Goal: Task Accomplishment & Management: Manage account settings

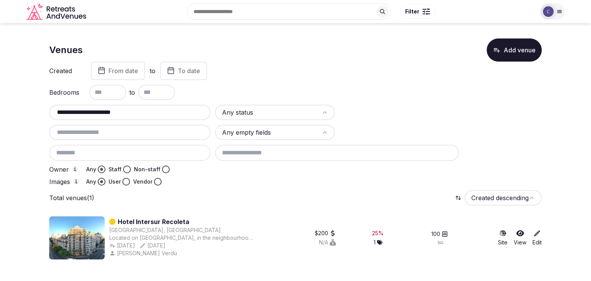
click at [146, 111] on input "**********" at bounding box center [129, 112] width 155 height 9
paste input "text"
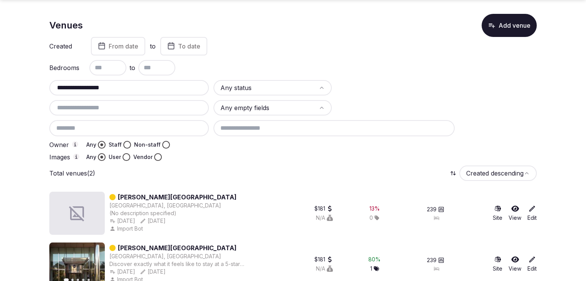
scroll to position [38, 0]
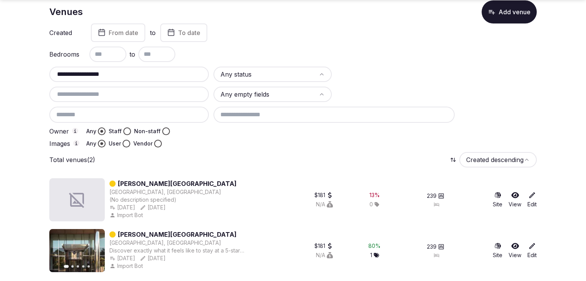
click at [171, 77] on input "**********" at bounding box center [128, 74] width 153 height 9
paste input "**********"
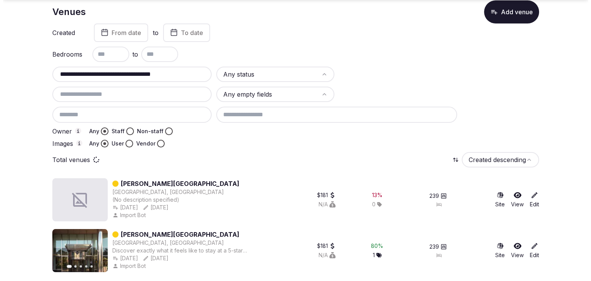
scroll to position [0, 0]
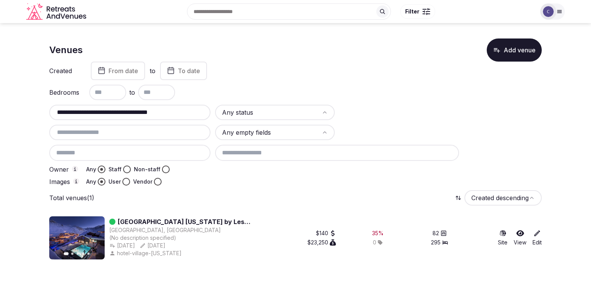
type input "**********"
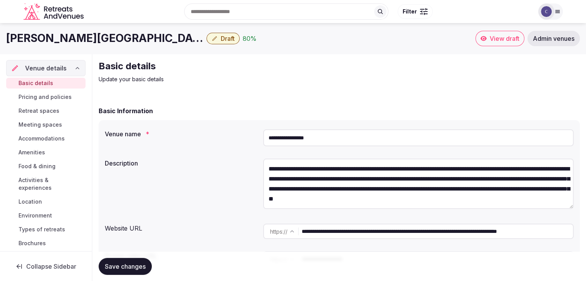
click at [386, 233] on input "**********" at bounding box center [436, 231] width 271 height 15
click at [395, 233] on input "**********" at bounding box center [436, 231] width 271 height 15
drag, startPoint x: 395, startPoint y: 230, endPoint x: 240, endPoint y: 230, distance: 154.8
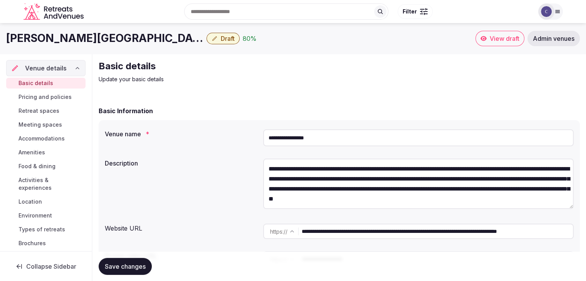
click at [240, 230] on div "**********" at bounding box center [339, 232] width 469 height 22
drag, startPoint x: 40, startPoint y: 184, endPoint x: 44, endPoint y: 191, distance: 8.5
click at [40, 184] on span "Activities & experiences" at bounding box center [50, 183] width 64 height 15
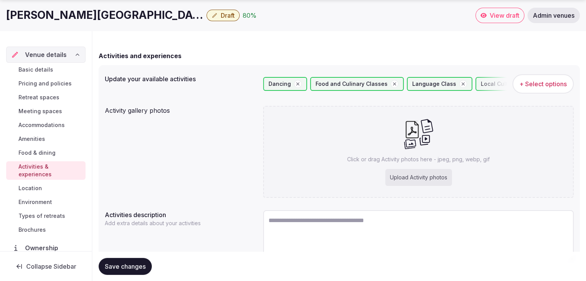
scroll to position [94, 0]
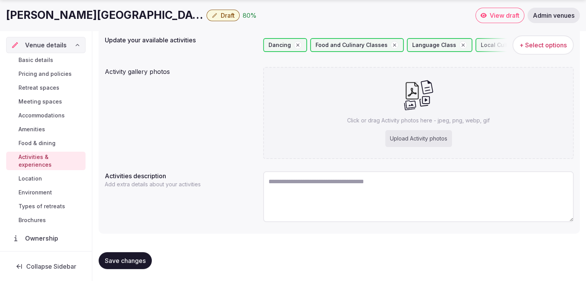
click at [439, 136] on div "Upload Activity photos" at bounding box center [418, 138] width 67 height 17
click at [430, 142] on div "Upload Activity photos" at bounding box center [418, 138] width 67 height 17
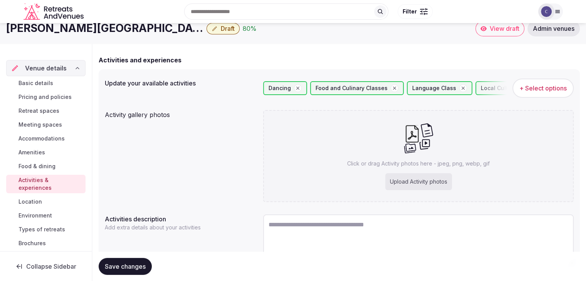
scroll to position [0, 0]
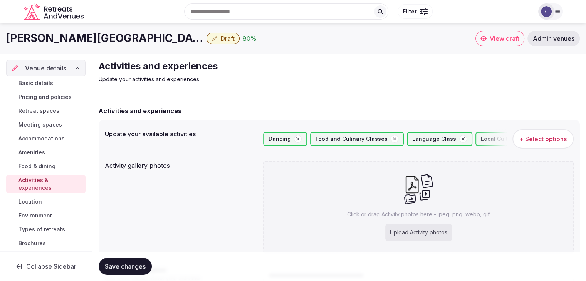
click at [34, 39] on h1 "SH Valencia Palace" at bounding box center [104, 38] width 197 height 15
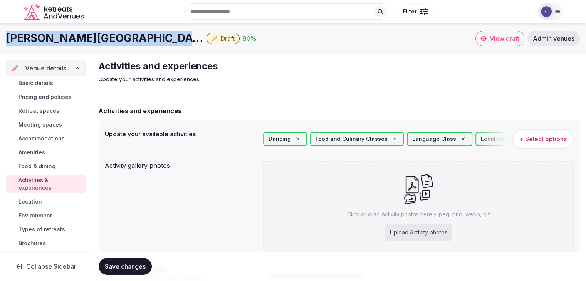
click at [34, 39] on h1 "SH Valencia Palace" at bounding box center [104, 38] width 197 height 15
copy div "SH Valencia Palace"
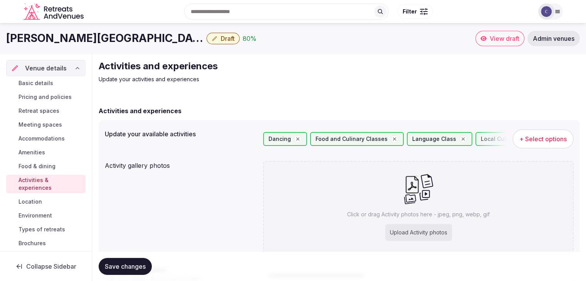
click at [422, 236] on div "Upload Activity photos" at bounding box center [418, 232] width 67 height 17
type input "**********"
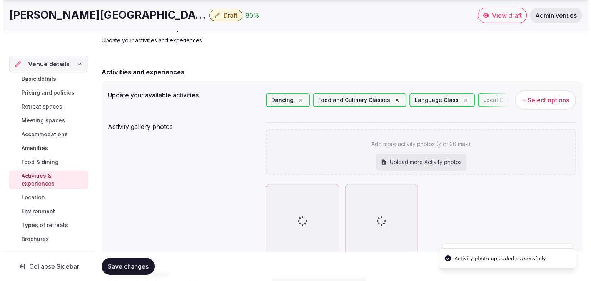
scroll to position [77, 0]
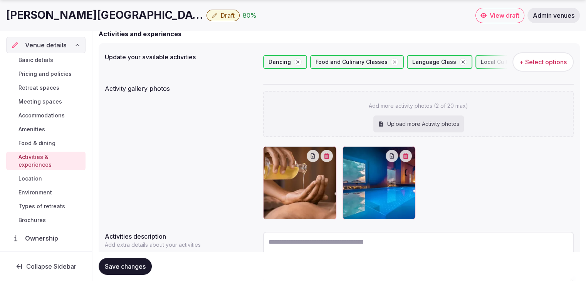
click at [146, 267] on button "Save changes" at bounding box center [125, 266] width 53 height 17
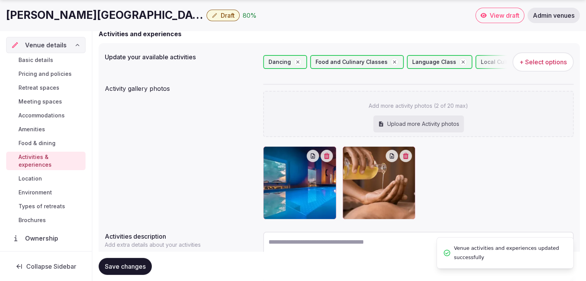
click at [558, 61] on span "+ Select options" at bounding box center [542, 62] width 47 height 8
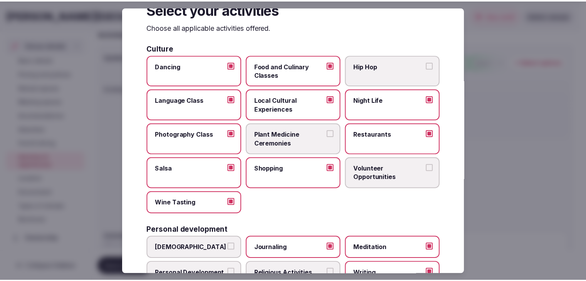
scroll to position [0, 0]
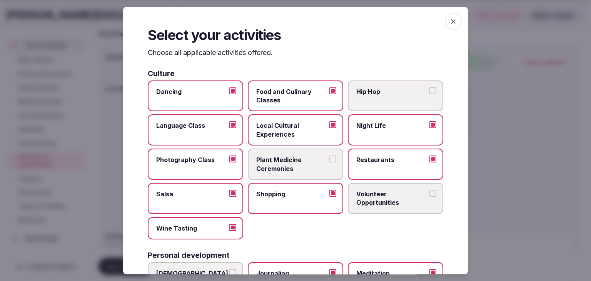
click at [450, 22] on icon "button" at bounding box center [454, 22] width 8 height 8
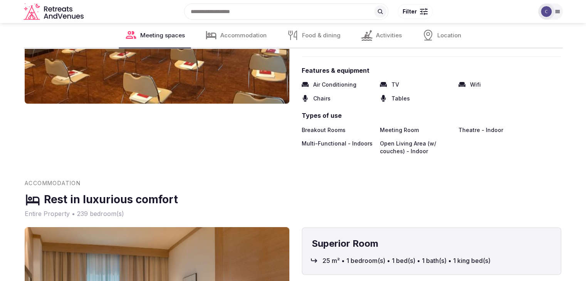
scroll to position [924, 0]
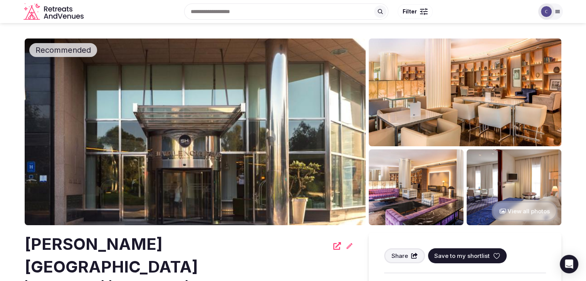
click at [150, 248] on h2 "[PERSON_NAME][GEOGRAPHIC_DATA]" at bounding box center [177, 255] width 304 height 45
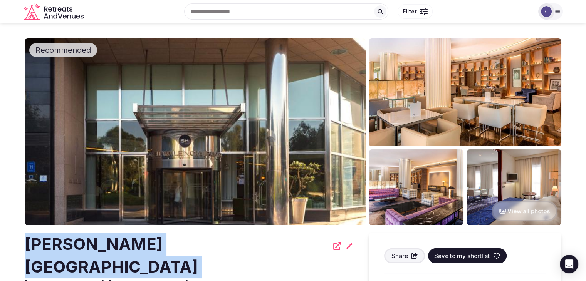
click at [150, 248] on h2 "[PERSON_NAME][GEOGRAPHIC_DATA]" at bounding box center [177, 255] width 304 height 45
copy div "[PERSON_NAME][GEOGRAPHIC_DATA]"
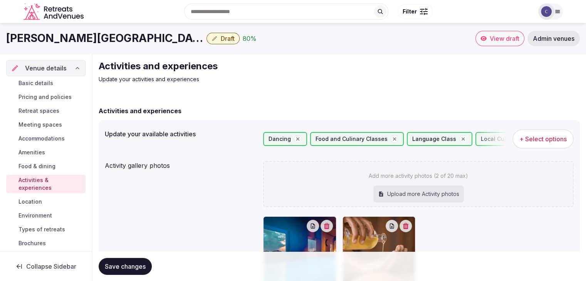
click at [206, 35] on button "Draft" at bounding box center [222, 39] width 33 height 12
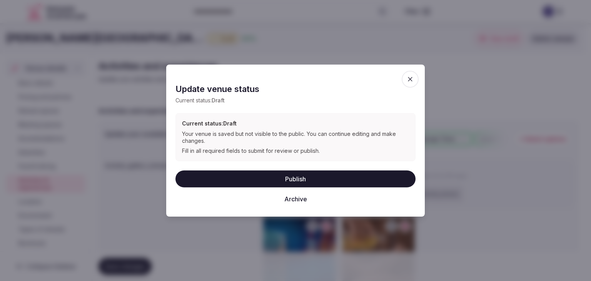
click at [293, 181] on button "Publish" at bounding box center [296, 178] width 240 height 17
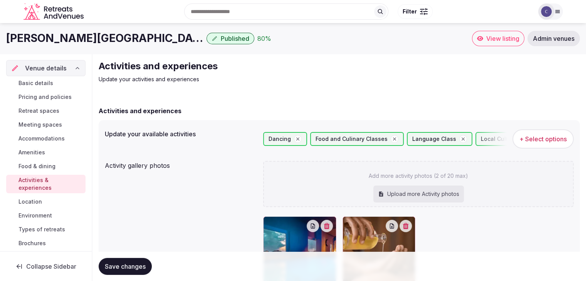
click at [48, 85] on span "Basic details" at bounding box center [35, 83] width 35 height 8
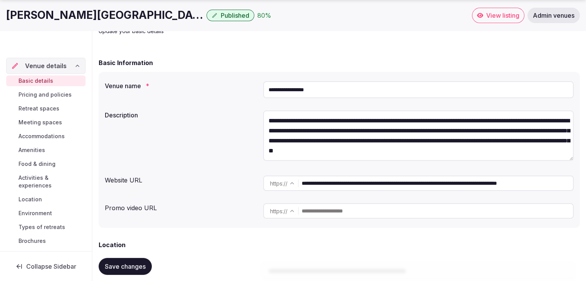
scroll to position [77, 0]
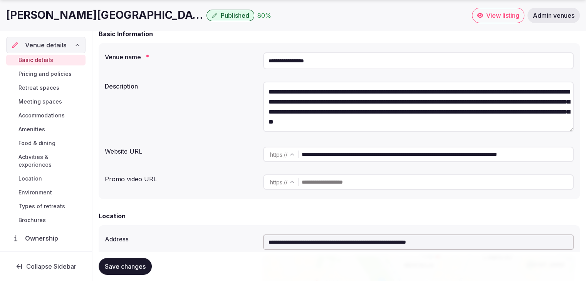
drag, startPoint x: 395, startPoint y: 154, endPoint x: 265, endPoint y: 156, distance: 129.4
click at [266, 156] on div "**********" at bounding box center [418, 154] width 310 height 15
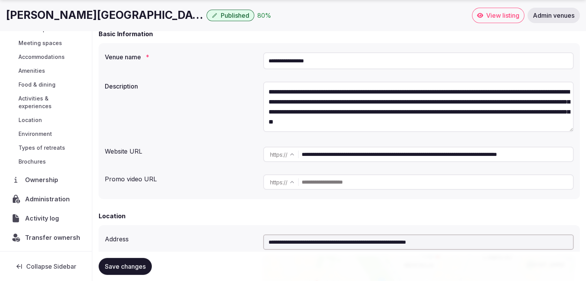
click at [35, 239] on span "Transfer ownership" at bounding box center [55, 237] width 60 height 9
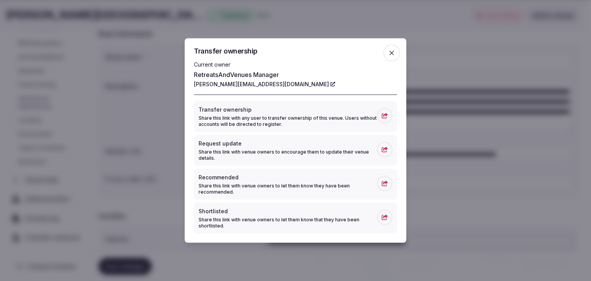
click at [391, 49] on icon "button" at bounding box center [392, 53] width 8 height 8
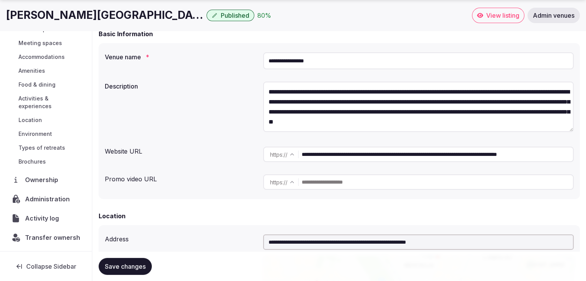
click at [46, 181] on span "Ownership" at bounding box center [43, 179] width 36 height 9
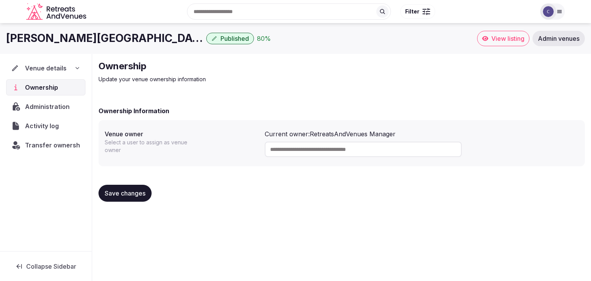
click at [46, 107] on span "Administration" at bounding box center [49, 106] width 48 height 9
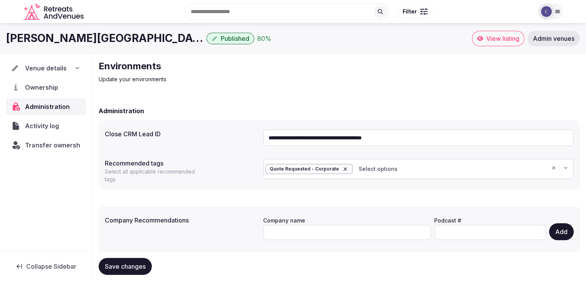
click at [39, 145] on span "Transfer ownership" at bounding box center [55, 145] width 60 height 9
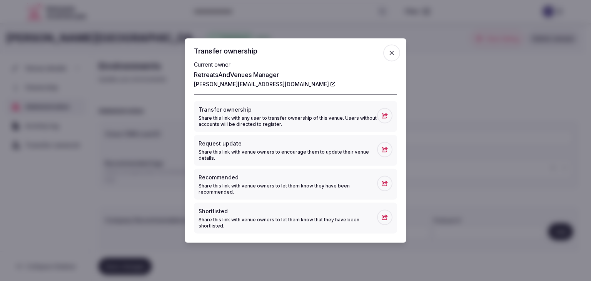
click at [388, 56] on span "button" at bounding box center [391, 53] width 17 height 17
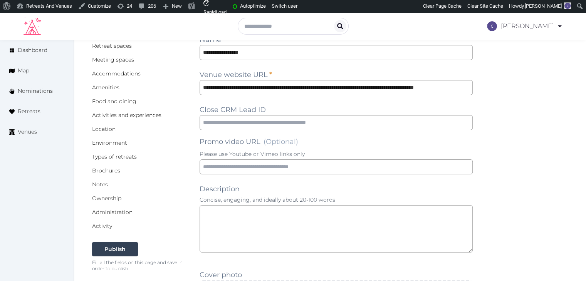
scroll to position [154, 0]
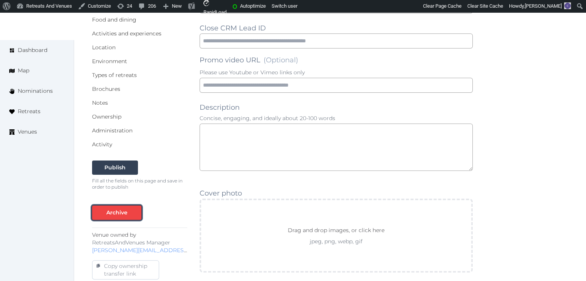
click at [111, 214] on div "Archive" at bounding box center [116, 213] width 21 height 8
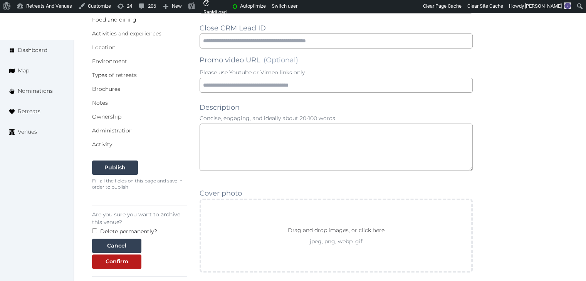
click at [117, 234] on label "Delete permanently?" at bounding box center [128, 232] width 57 height 8
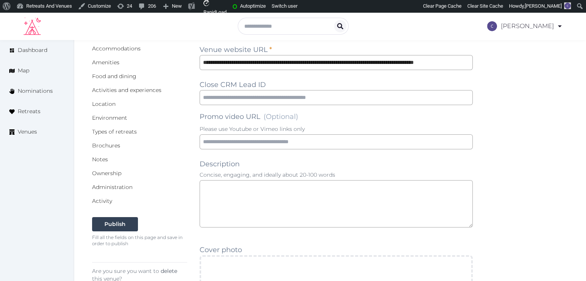
scroll to position [193, 0]
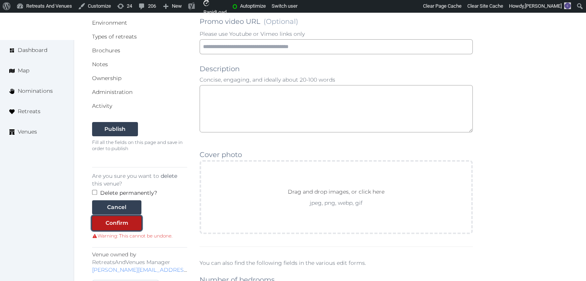
drag, startPoint x: 117, startPoint y: 225, endPoint x: 121, endPoint y: 231, distance: 7.3
click at [117, 225] on div "Confirm" at bounding box center [116, 223] width 23 height 8
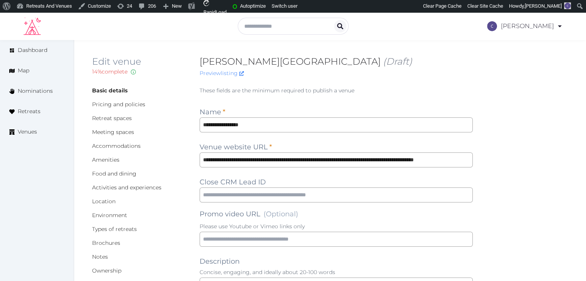
scroll to position [0, 0]
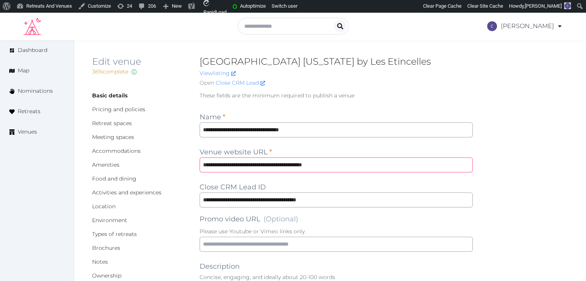
click at [356, 164] on input "**********" at bounding box center [335, 164] width 273 height 15
click at [114, 155] on div "Basic details Pricing and policies Retreat spaces Meeting spaces Accommodations…" at bounding box center [139, 200] width 95 height 216
click at [114, 151] on link "Accommodations" at bounding box center [116, 150] width 49 height 7
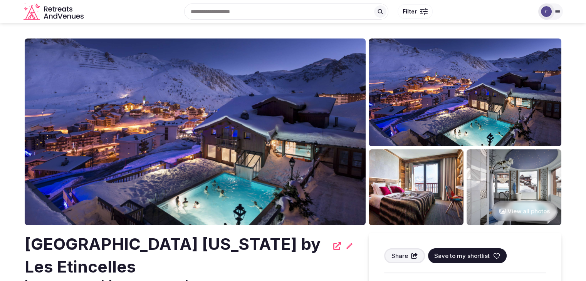
scroll to position [77, 0]
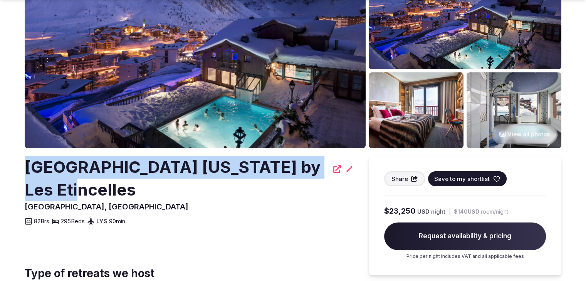
drag, startPoint x: 27, startPoint y: 159, endPoint x: 125, endPoint y: 194, distance: 104.6
click at [122, 194] on h2 "[GEOGRAPHIC_DATA] [US_STATE] by Les Etincelles" at bounding box center [177, 178] width 304 height 45
copy h2 "[GEOGRAPHIC_DATA] [US_STATE] by Les Etincelles"
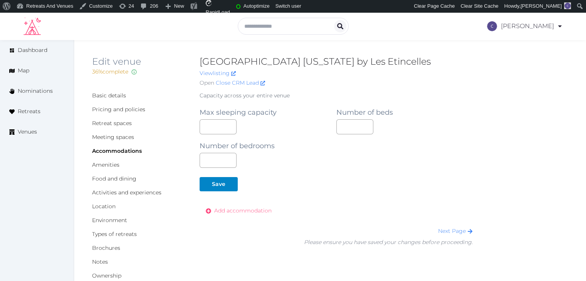
click at [251, 211] on span "Add accommodation" at bounding box center [242, 211] width 57 height 8
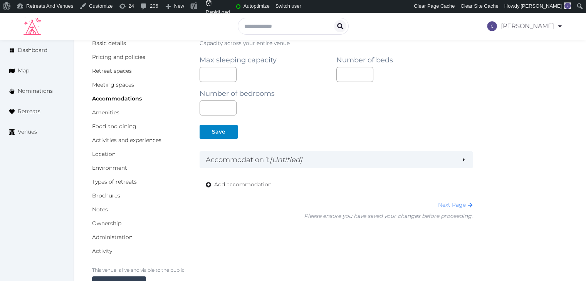
scroll to position [116, 0]
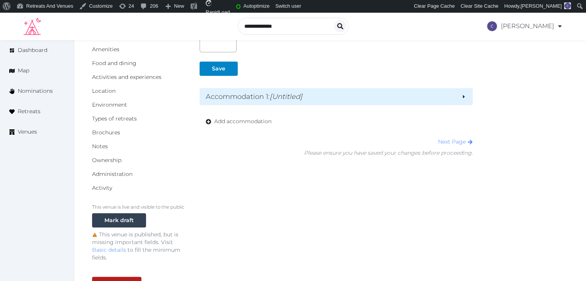
click at [270, 95] on h2 "Accommodation 1 : [Untitled]" at bounding box center [330, 96] width 249 height 11
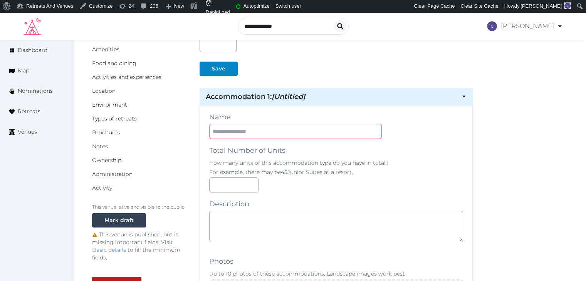
click at [268, 130] on input "text" at bounding box center [295, 131] width 172 height 15
paste input "**********"
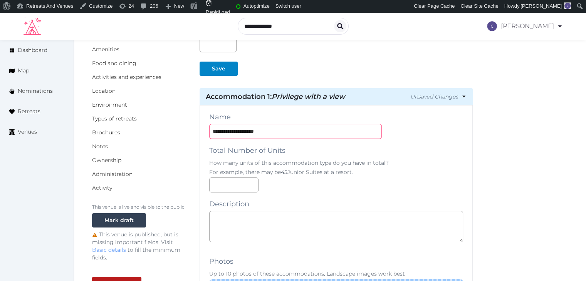
type input "**********"
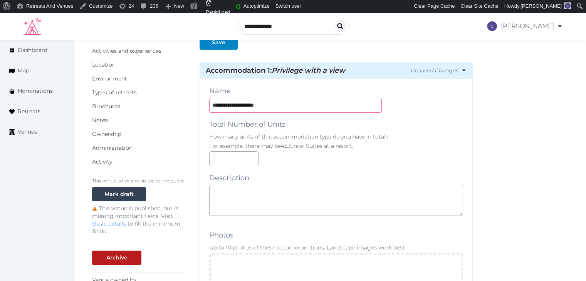
scroll to position [193, 0]
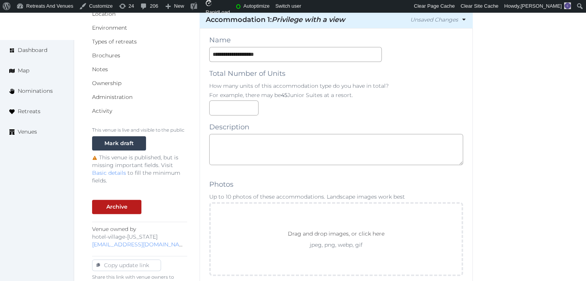
click at [248, 141] on textarea at bounding box center [336, 149] width 254 height 31
paste textarea "**********"
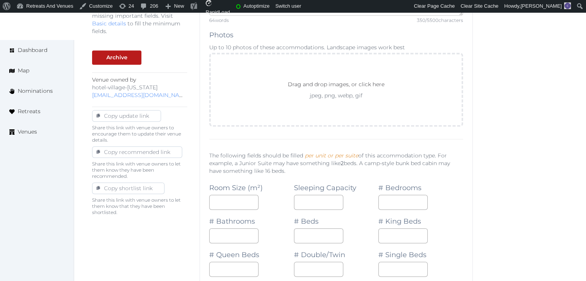
scroll to position [347, 0]
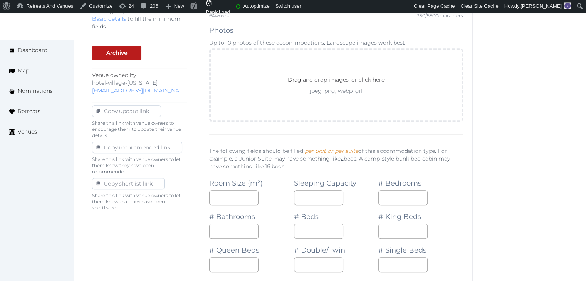
type textarea "**********"
click at [228, 197] on input "number" at bounding box center [233, 197] width 49 height 15
type input "**"
click at [316, 195] on input "number" at bounding box center [318, 197] width 49 height 15
type input "*"
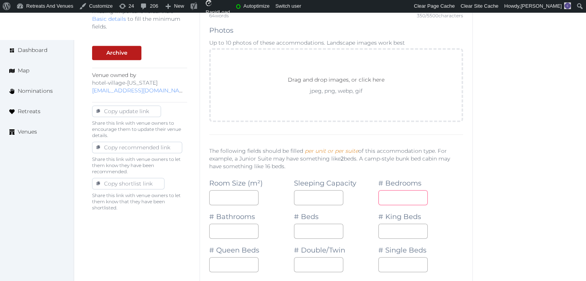
click at [386, 201] on input "number" at bounding box center [402, 197] width 49 height 15
type input "*"
click at [228, 228] on input "number" at bounding box center [233, 231] width 49 height 15
type input "*"
click at [306, 224] on input "number" at bounding box center [318, 231] width 49 height 15
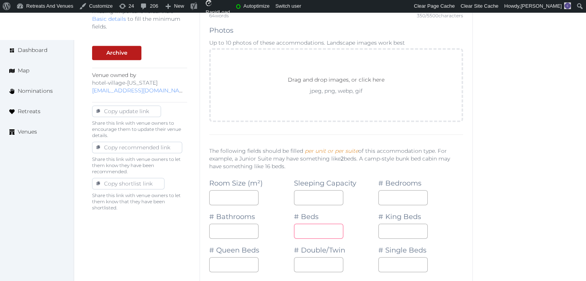
type input "*"
click at [395, 227] on input "number" at bounding box center [402, 231] width 49 height 15
type input "*"
click at [358, 244] on div "# Double/Twin" at bounding box center [336, 255] width 85 height 33
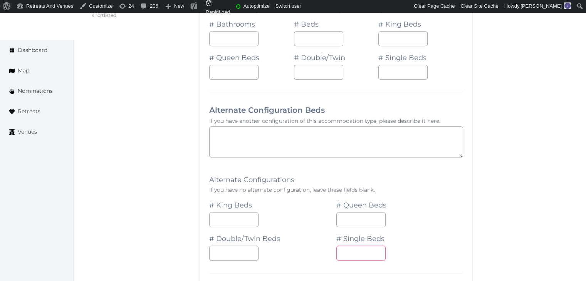
click at [357, 251] on input "number" at bounding box center [360, 253] width 49 height 15
type input "*"
click at [422, 243] on div "# Single Beds *" at bounding box center [399, 243] width 127 height 33
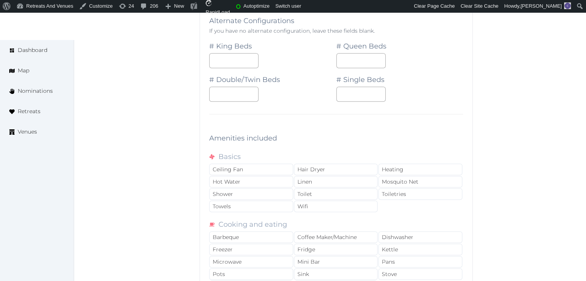
scroll to position [732, 0]
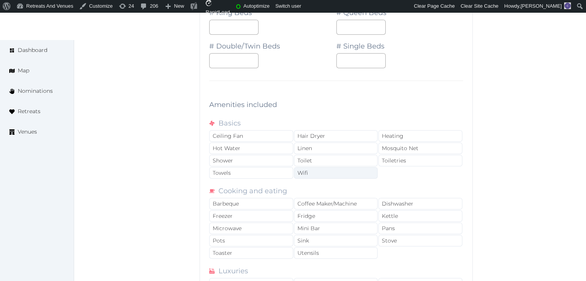
drag, startPoint x: 343, startPoint y: 177, endPoint x: 346, endPoint y: 173, distance: 5.3
click at [343, 177] on div "Basics Ceiling Fan Hair Dryer Heating Hot Water Linen Mosquito Net Shower Toile…" at bounding box center [336, 275] width 254 height 326
click at [347, 173] on div "Wifi" at bounding box center [336, 173] width 84 height 12
click at [408, 156] on div "Toiletries" at bounding box center [420, 161] width 84 height 12
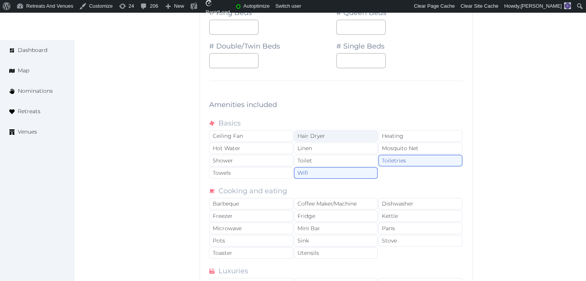
click at [357, 134] on div "Hair Dryer" at bounding box center [336, 136] width 84 height 12
drag, startPoint x: 271, startPoint y: 157, endPoint x: 267, endPoint y: 174, distance: 17.5
click at [271, 157] on div "Shower" at bounding box center [251, 161] width 84 height 12
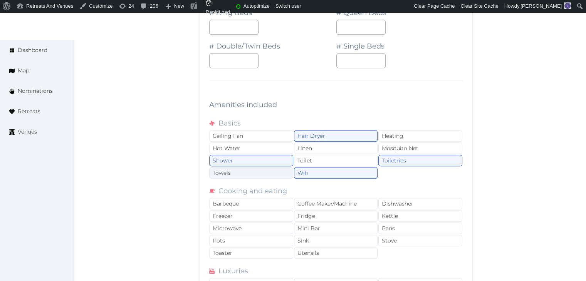
click at [267, 174] on div "Towels" at bounding box center [251, 173] width 84 height 12
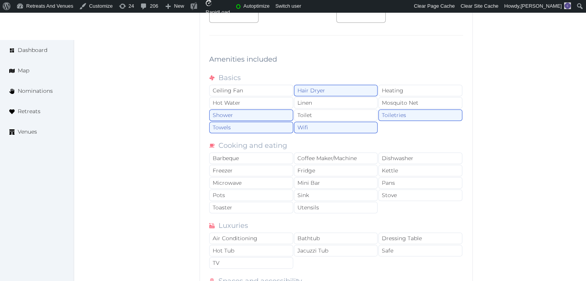
scroll to position [809, 0]
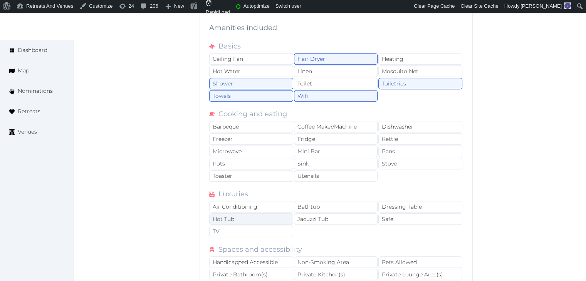
drag, startPoint x: 267, startPoint y: 202, endPoint x: 263, endPoint y: 221, distance: 19.4
click at [267, 203] on div "Air Conditioning" at bounding box center [251, 207] width 84 height 12
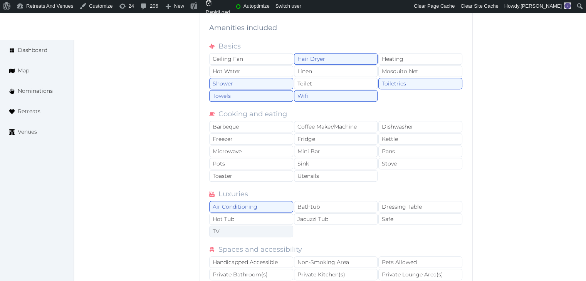
click at [261, 227] on div "TV" at bounding box center [251, 232] width 84 height 12
click at [402, 216] on div "Safe" at bounding box center [420, 219] width 84 height 12
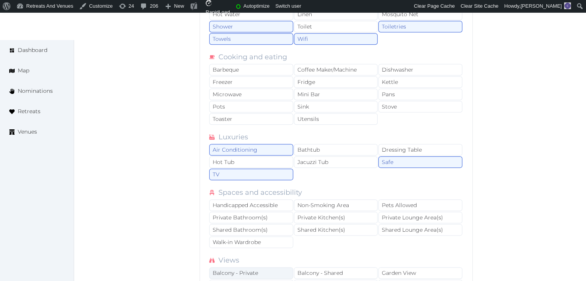
scroll to position [924, 0]
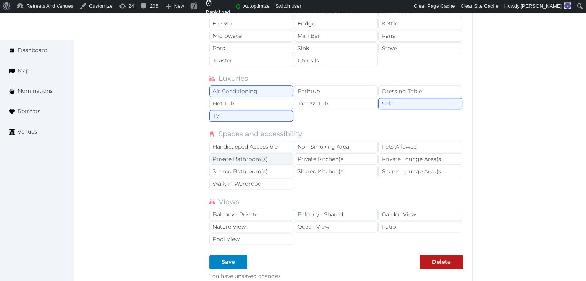
click at [240, 157] on div "Private Bathroom(s)" at bounding box center [251, 159] width 84 height 12
click at [321, 90] on div "Bathtub" at bounding box center [336, 91] width 84 height 12
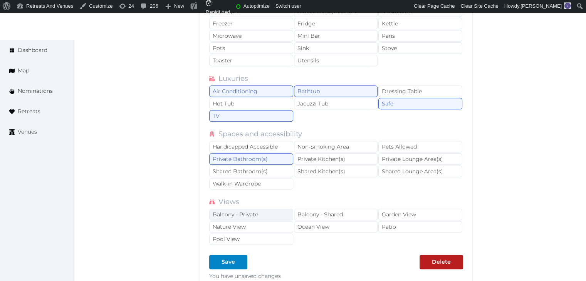
click at [254, 209] on div "Balcony - Private" at bounding box center [251, 215] width 84 height 12
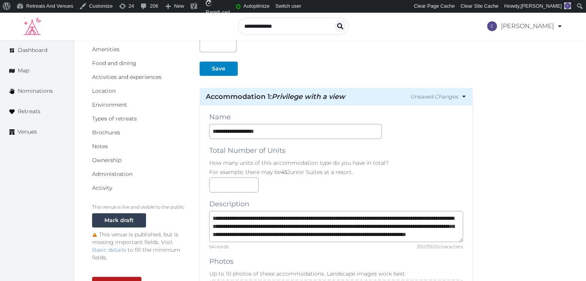
scroll to position [231, 0]
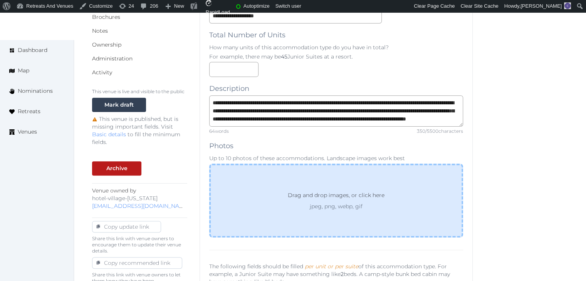
click at [299, 211] on div "Drag and drop images, or click here jpeg, png, webp, gif" at bounding box center [336, 201] width 254 height 74
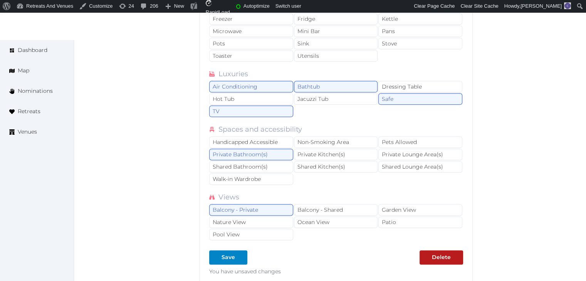
scroll to position [1078, 0]
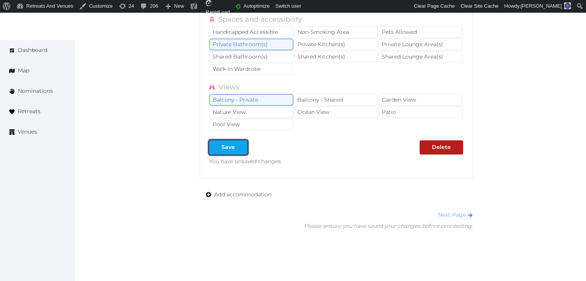
click at [237, 144] on div at bounding box center [240, 147] width 9 height 8
type input "*"
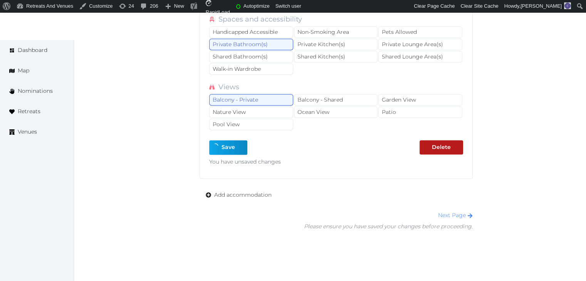
type input "*"
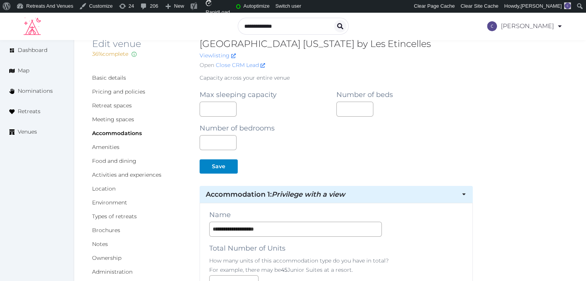
scroll to position [0, 0]
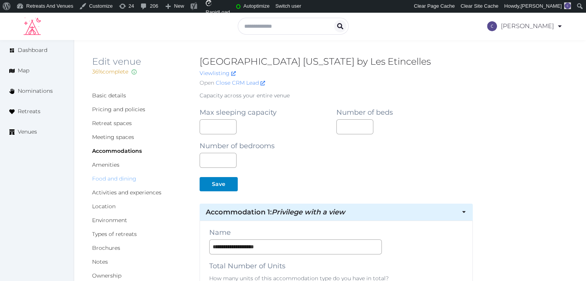
click at [130, 177] on link "Food and dining" at bounding box center [114, 178] width 44 height 7
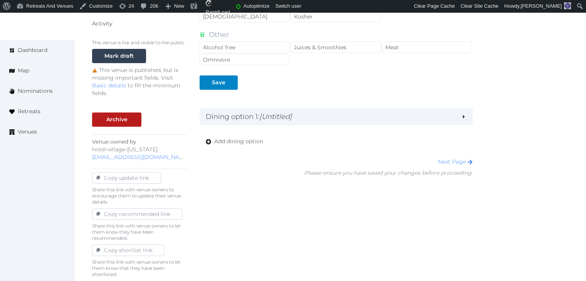
scroll to position [280, 0]
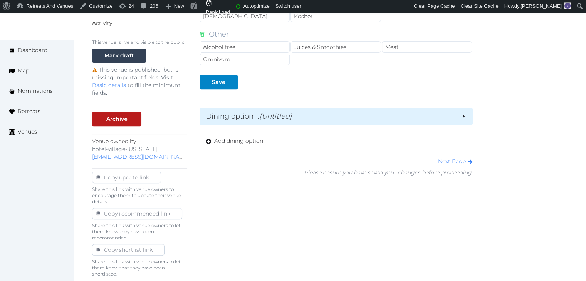
drag, startPoint x: 309, startPoint y: 108, endPoint x: 313, endPoint y: 112, distance: 6.0
click at [311, 109] on div "Dining option 1 : [Untitled]" at bounding box center [335, 116] width 273 height 17
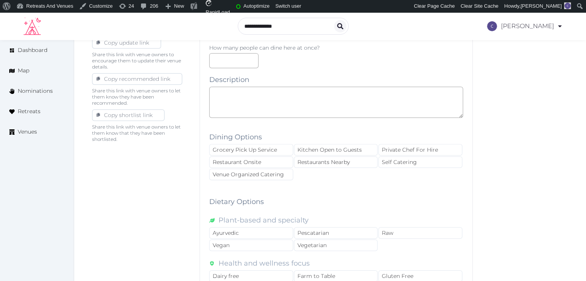
scroll to position [357, 0]
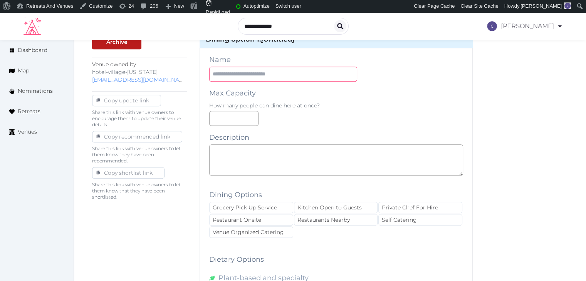
click at [280, 70] on input "text" at bounding box center [283, 74] width 148 height 15
paste input "**********"
click at [273, 77] on input "**********" at bounding box center [283, 74] width 148 height 15
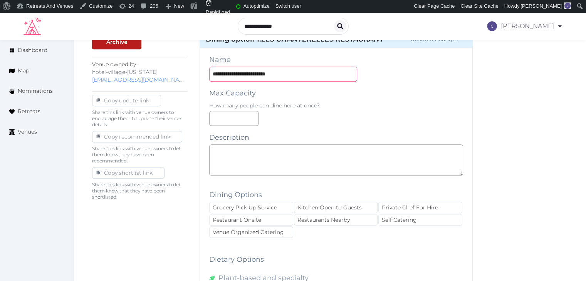
paste input "text"
type input "**********"
click at [281, 159] on textarea at bounding box center [336, 159] width 254 height 31
paste textarea "**********"
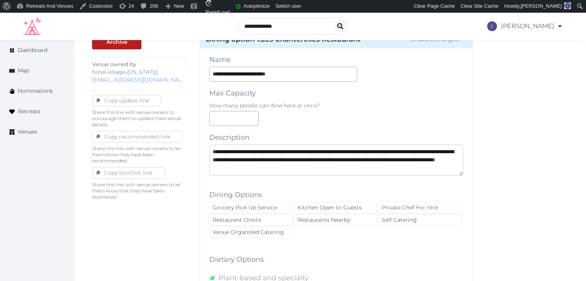
scroll to position [12, 0]
type textarea "**********"
click at [273, 218] on div "Restaurant Onsite" at bounding box center [251, 220] width 84 height 12
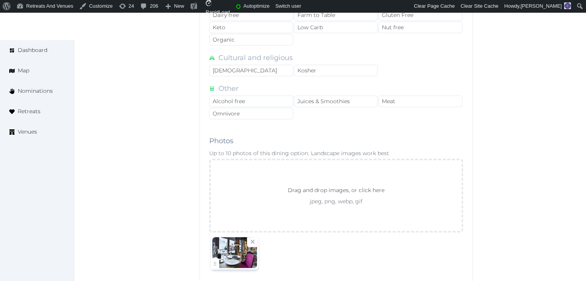
scroll to position [742, 0]
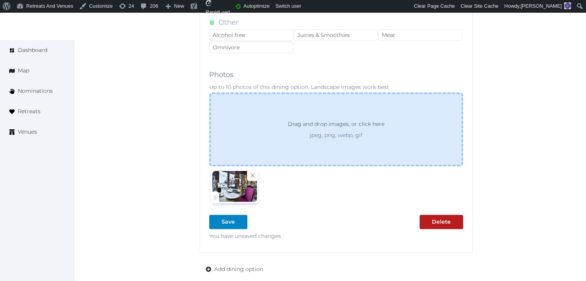
click at [315, 153] on div "Drag and drop images, or click here jpeg, png, webp, gif" at bounding box center [336, 129] width 254 height 74
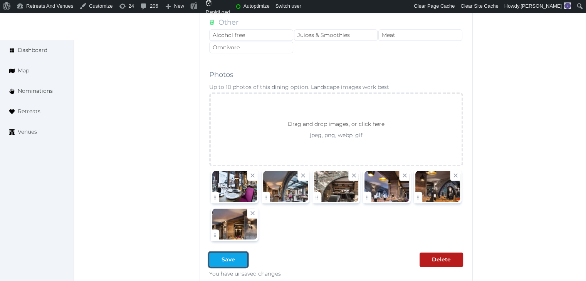
click at [232, 253] on button "Save" at bounding box center [228, 260] width 38 height 14
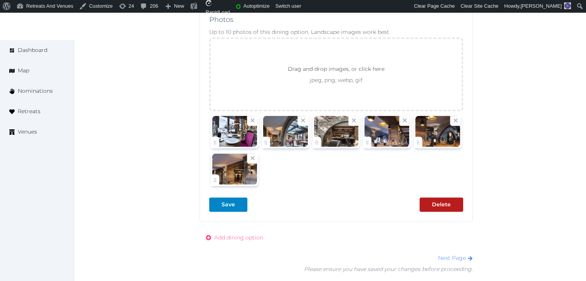
scroll to position [858, 0]
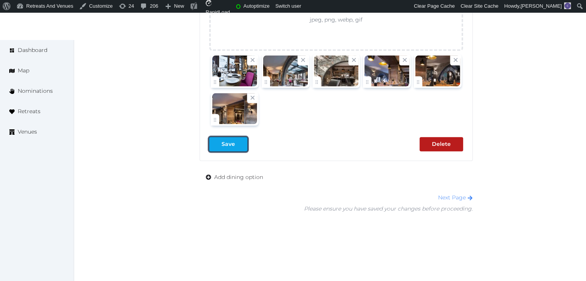
click at [227, 141] on div "Save" at bounding box center [227, 144] width 13 height 8
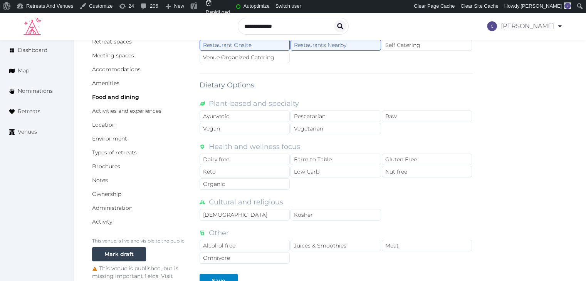
scroll to position [0, 0]
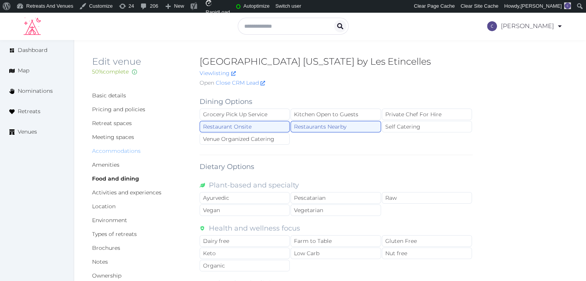
click at [126, 149] on link "Accommodations" at bounding box center [116, 150] width 49 height 7
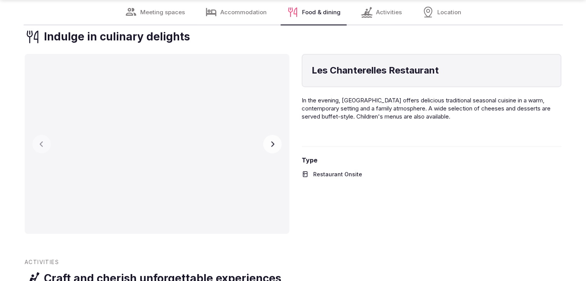
scroll to position [1040, 0]
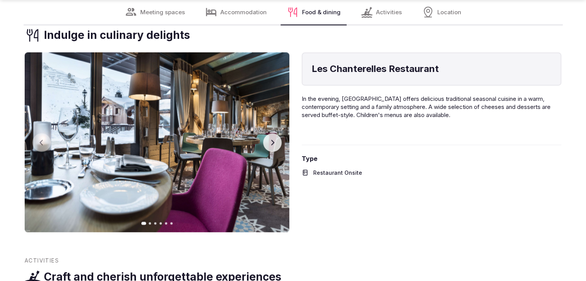
click at [270, 144] on icon "button" at bounding box center [272, 142] width 6 height 6
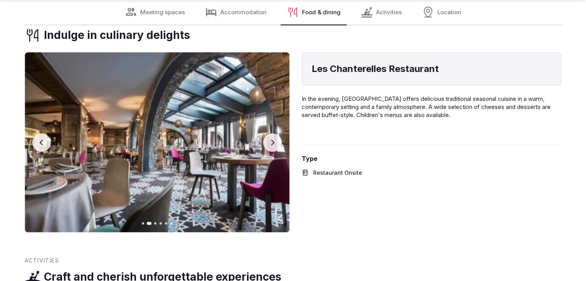
click at [270, 147] on button "Next slide" at bounding box center [272, 142] width 18 height 18
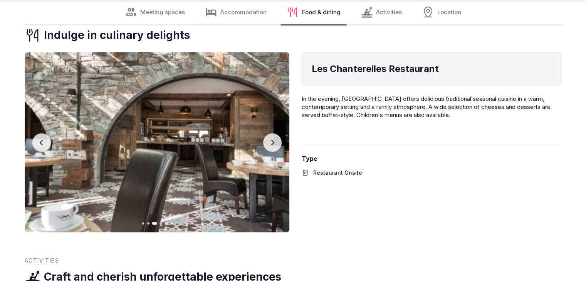
click at [268, 149] on button "Next slide" at bounding box center [272, 142] width 18 height 18
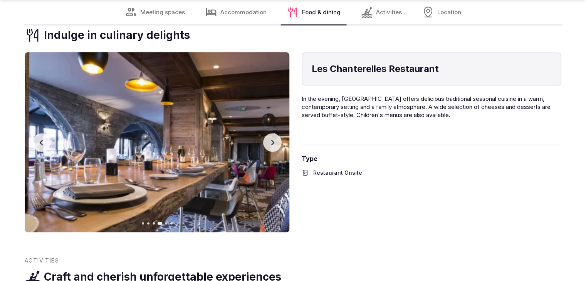
click at [268, 150] on button "Next slide" at bounding box center [272, 142] width 18 height 18
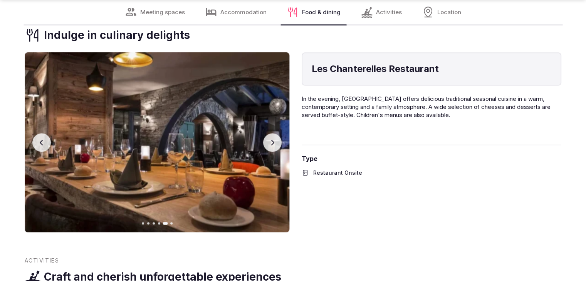
click at [268, 151] on img at bounding box center [157, 142] width 265 height 180
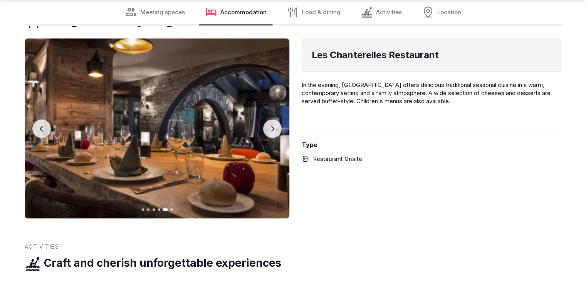
scroll to position [1078, 0]
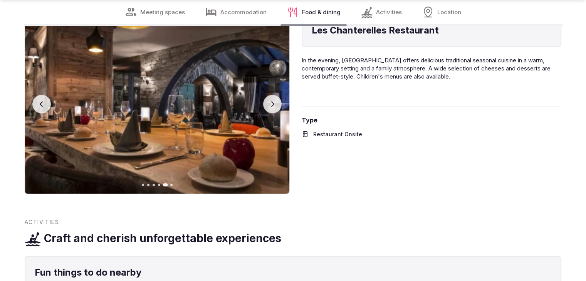
click at [271, 105] on icon "button" at bounding box center [272, 104] width 6 height 6
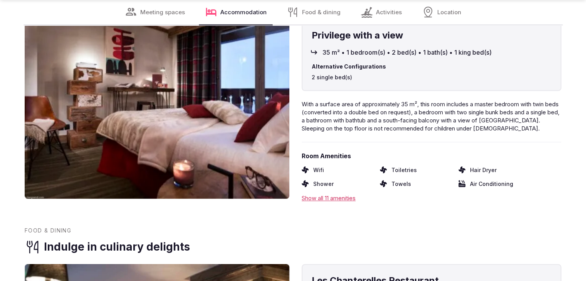
scroll to position [847, 0]
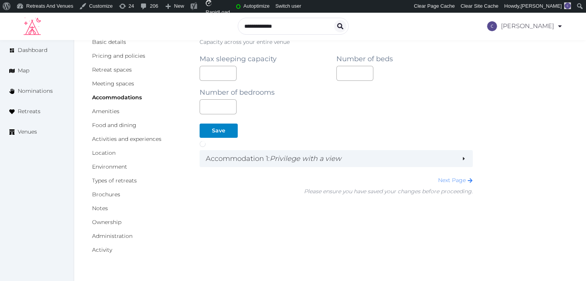
scroll to position [54, 0]
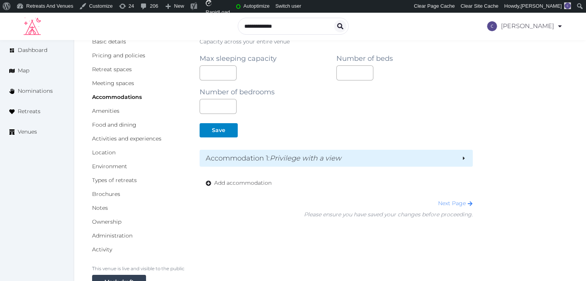
click at [283, 159] on em "Privilege with a view" at bounding box center [306, 158] width 72 height 8
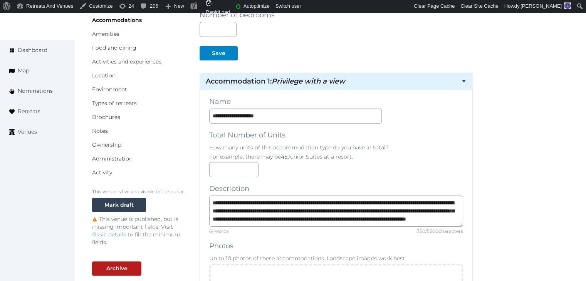
scroll to position [362, 0]
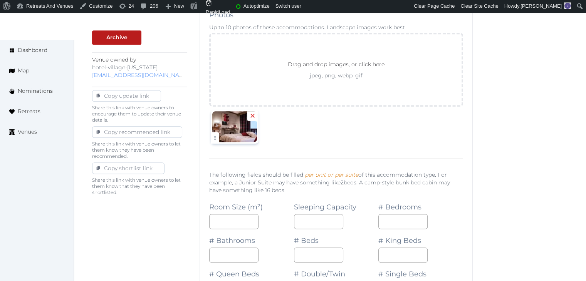
click at [249, 116] on icon at bounding box center [252, 115] width 7 height 7
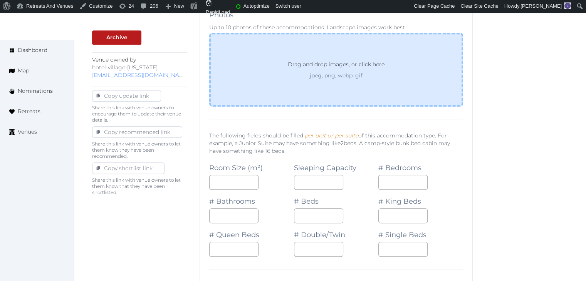
click at [259, 76] on div "Drag and drop images, or click here jpeg, png, webp, gif" at bounding box center [336, 70] width 254 height 74
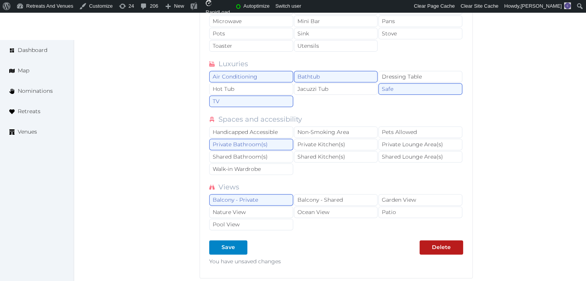
scroll to position [1108, 0]
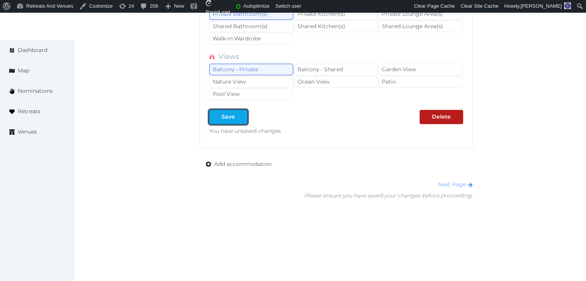
click at [231, 113] on div "Save" at bounding box center [227, 117] width 13 height 8
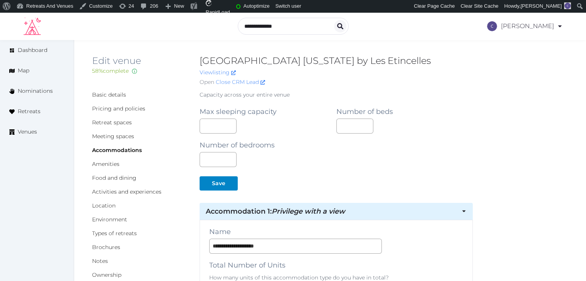
scroll to position [0, 0]
drag, startPoint x: 117, startPoint y: 137, endPoint x: 120, endPoint y: 143, distance: 7.1
click at [117, 137] on link "Meeting spaces" at bounding box center [113, 137] width 42 height 7
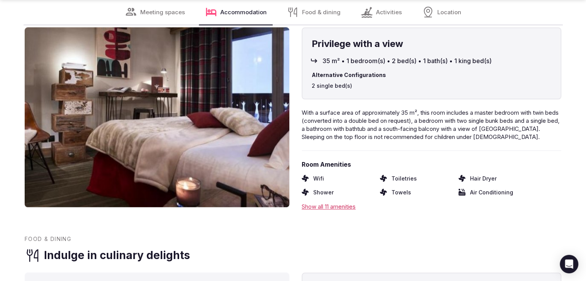
scroll to position [963, 0]
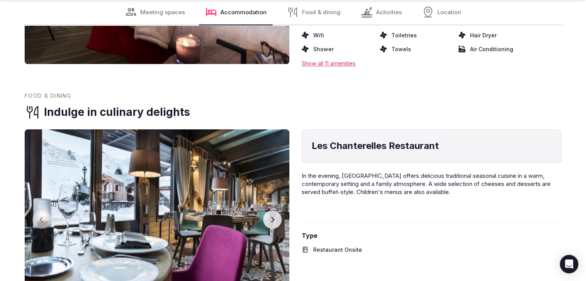
click at [271, 223] on button "Next slide" at bounding box center [272, 219] width 18 height 18
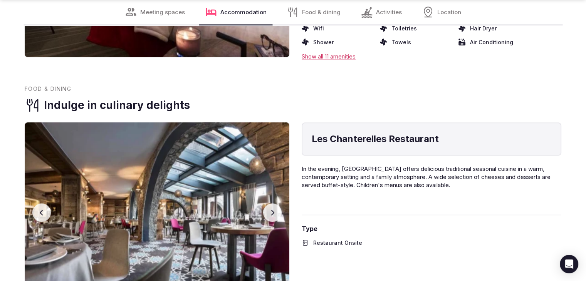
scroll to position [1078, 0]
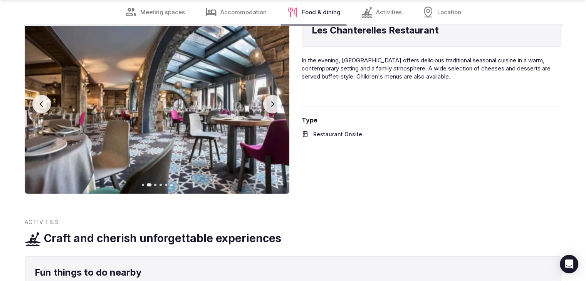
click at [276, 102] on button "Next slide" at bounding box center [272, 104] width 18 height 18
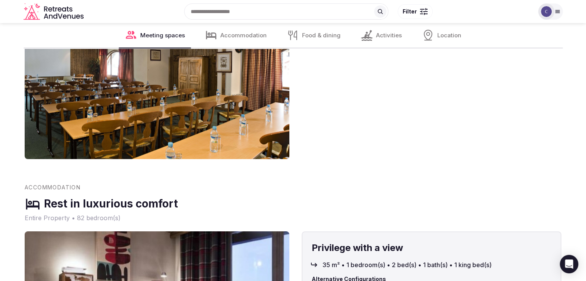
scroll to position [539, 0]
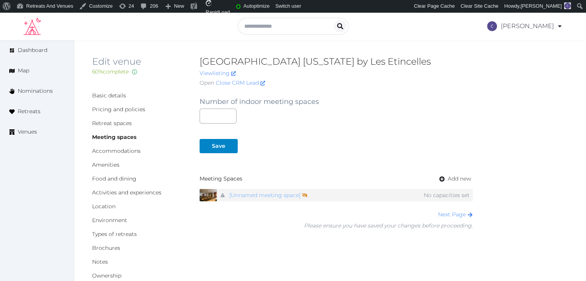
click at [268, 196] on link "[Unnamed meeting space] Not shown on profile until a name, description, and pho…" at bounding box center [268, 195] width 78 height 11
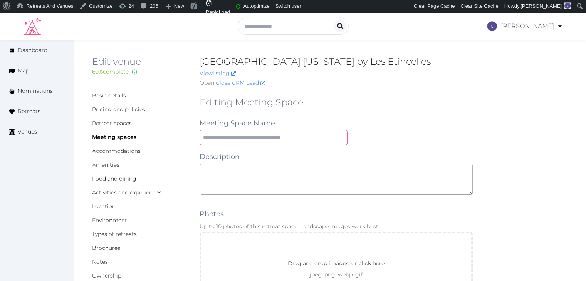
click at [277, 134] on input "text" at bounding box center [273, 137] width 148 height 15
paste input "**********"
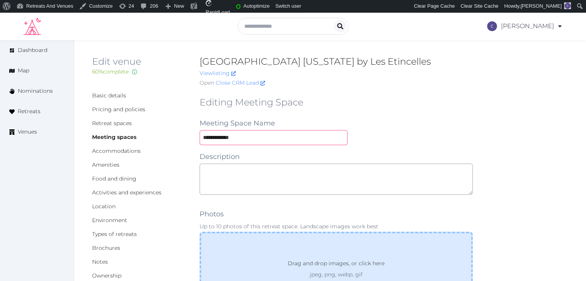
type input "**********"
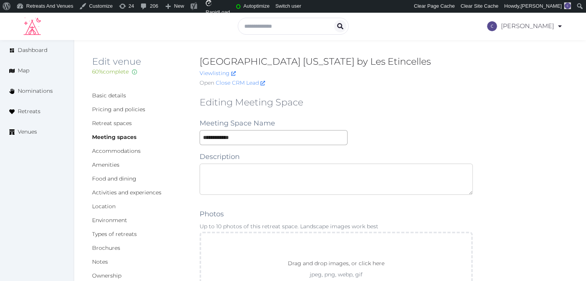
click at [277, 194] on textarea at bounding box center [335, 179] width 273 height 31
paste textarea "**********"
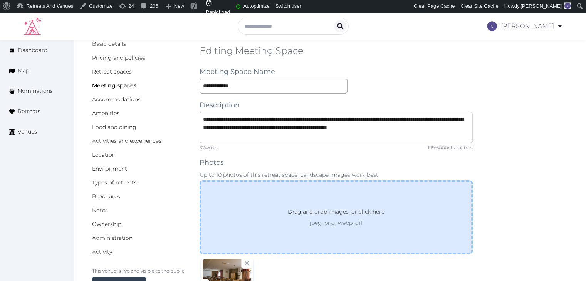
scroll to position [116, 0]
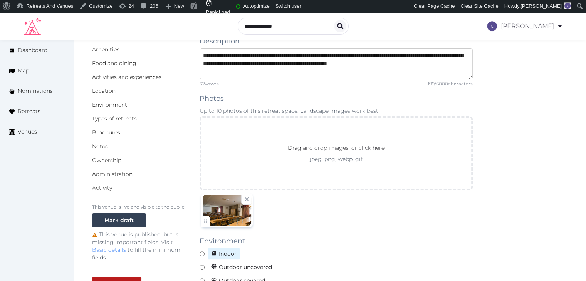
type textarea "**********"
click at [226, 254] on span "Indoor" at bounding box center [224, 254] width 32 height 12
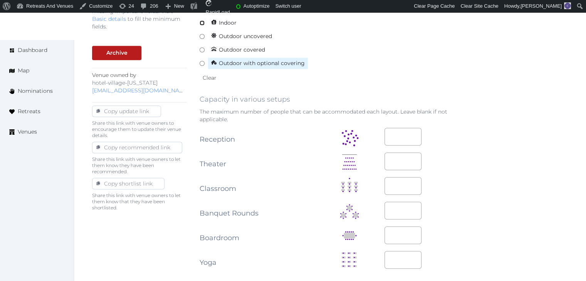
scroll to position [424, 0]
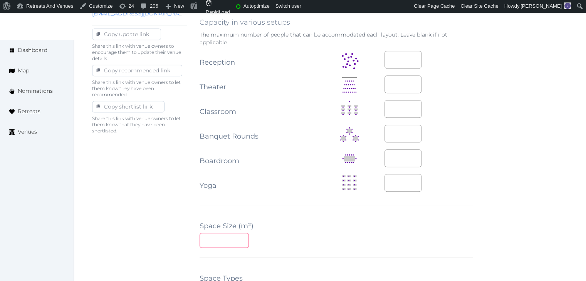
click at [219, 237] on input "number" at bounding box center [223, 240] width 49 height 15
type input "***"
drag, startPoint x: 374, startPoint y: 79, endPoint x: 355, endPoint y: 79, distance: 19.3
click at [356, 79] on tr "Theater *" at bounding box center [335, 84] width 273 height 25
type input "***"
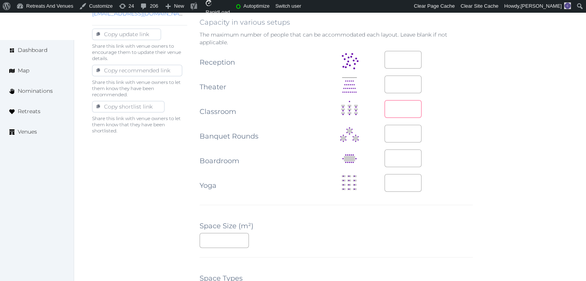
drag, startPoint x: 390, startPoint y: 106, endPoint x: 359, endPoint y: 106, distance: 31.2
click at [359, 106] on tr "Classroom *" at bounding box center [335, 109] width 273 height 25
type input "***"
drag, startPoint x: 398, startPoint y: 64, endPoint x: 359, endPoint y: 56, distance: 40.5
click at [359, 57] on tr "Reception *" at bounding box center [335, 60] width 273 height 25
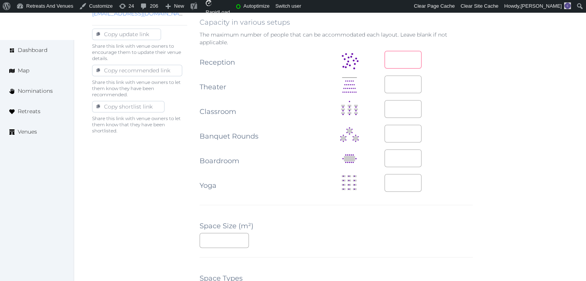
type input "***"
click at [495, 191] on div "**********" at bounding box center [330, 126] width 476 height 919
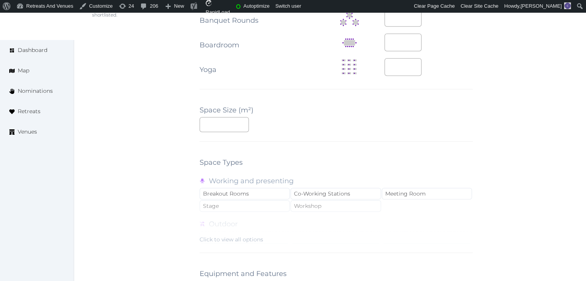
scroll to position [578, 0]
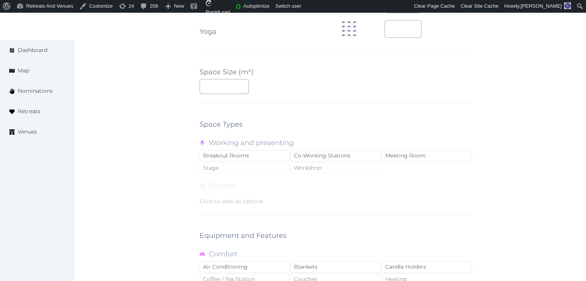
click at [240, 198] on div "Click to view all options" at bounding box center [231, 202] width 64 height 8
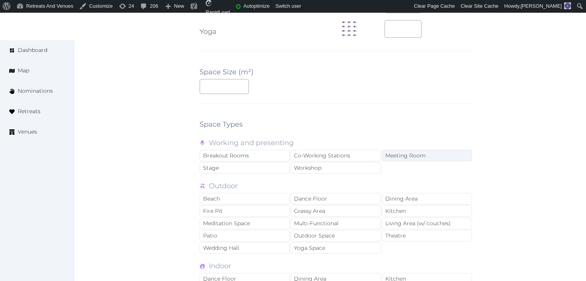
click at [419, 151] on div "Meeting Room" at bounding box center [427, 156] width 90 height 12
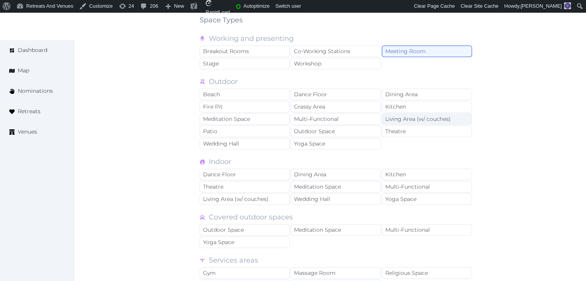
scroll to position [732, 0]
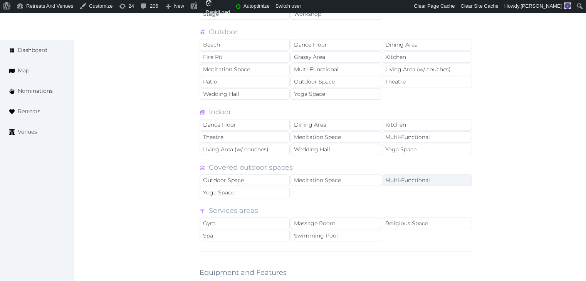
click at [418, 175] on div "Multi-Functional" at bounding box center [427, 180] width 90 height 12
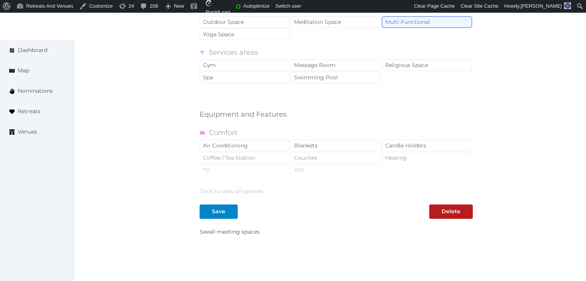
scroll to position [928, 0]
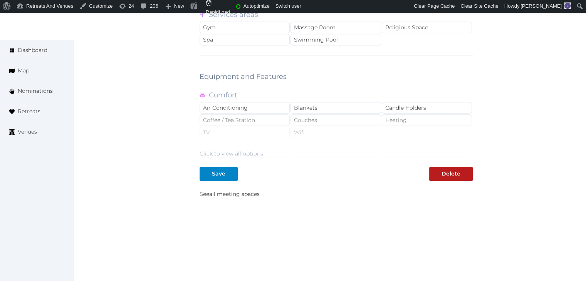
click at [316, 127] on div "Click to view all options" at bounding box center [335, 132] width 273 height 49
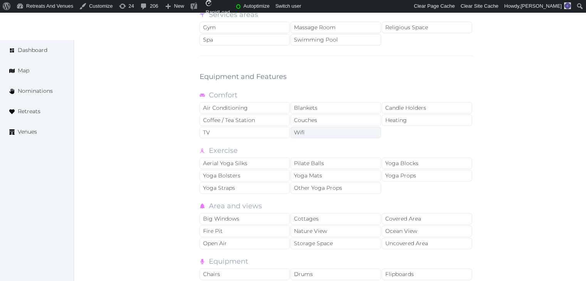
click at [301, 131] on div "Wifi" at bounding box center [335, 133] width 90 height 12
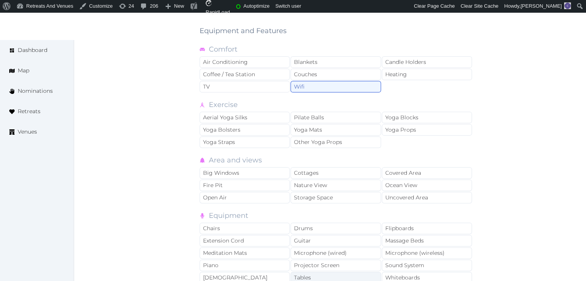
scroll to position [1043, 0]
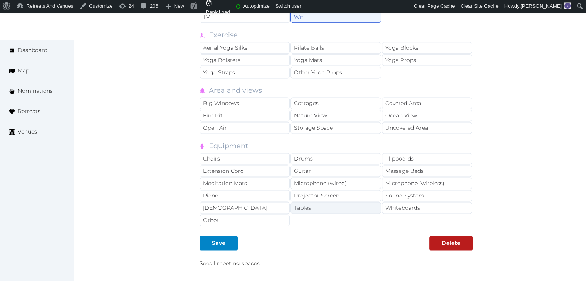
click at [315, 202] on div "Tables" at bounding box center [335, 208] width 90 height 12
click at [315, 192] on div "Projector Screen" at bounding box center [335, 196] width 90 height 12
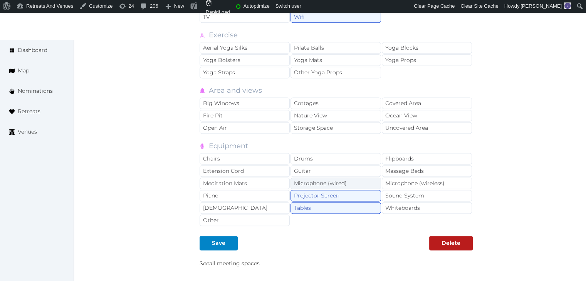
drag, startPoint x: 272, startPoint y: 153, endPoint x: 379, endPoint y: 174, distance: 108.7
click at [273, 153] on div "Chairs" at bounding box center [244, 159] width 90 height 12
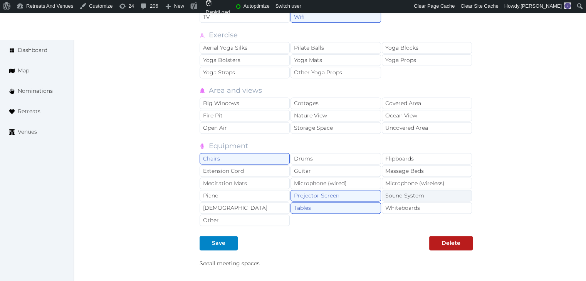
drag, startPoint x: 417, startPoint y: 176, endPoint x: 416, endPoint y: 188, distance: 11.6
click at [417, 177] on div "Microphone (wireless)" at bounding box center [427, 183] width 90 height 12
click at [416, 190] on div "Sound System" at bounding box center [427, 196] width 90 height 12
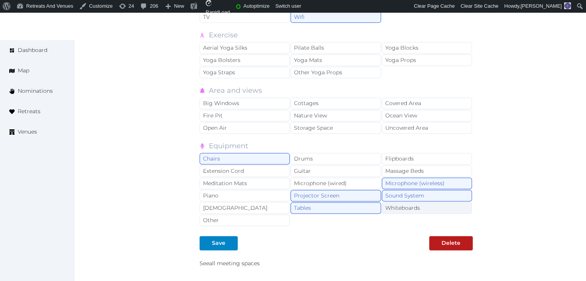
click at [407, 203] on div "Whiteboards" at bounding box center [427, 208] width 90 height 12
click at [231, 239] on div at bounding box center [231, 243] width 9 height 8
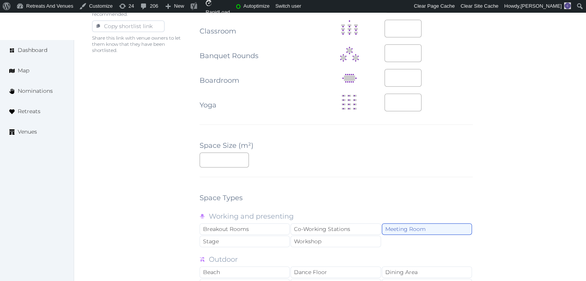
scroll to position [697, 0]
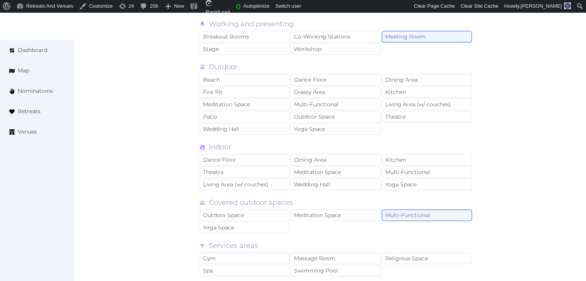
click at [444, 211] on div "Multi-Functional" at bounding box center [427, 215] width 90 height 12
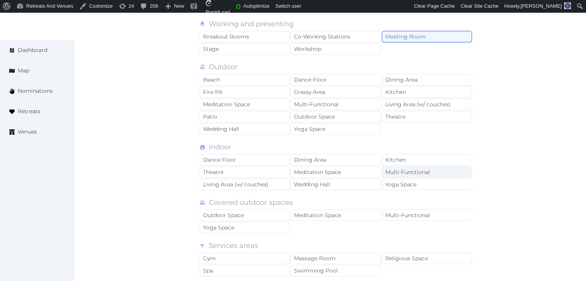
click at [424, 168] on div "Multi-Functional" at bounding box center [427, 172] width 90 height 12
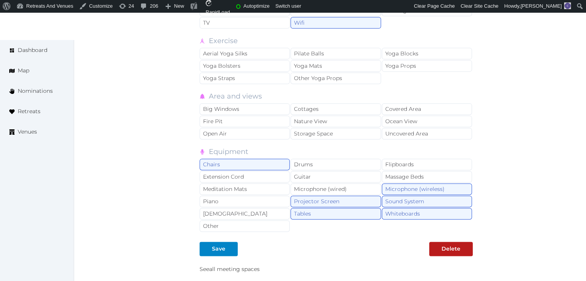
scroll to position [1082, 0]
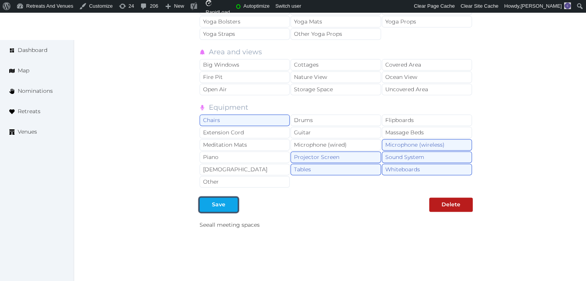
click at [228, 204] on button "Save" at bounding box center [218, 205] width 38 height 14
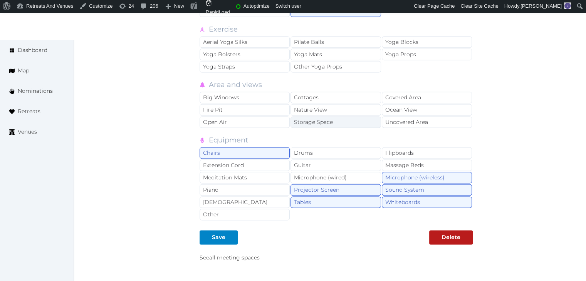
scroll to position [1110, 0]
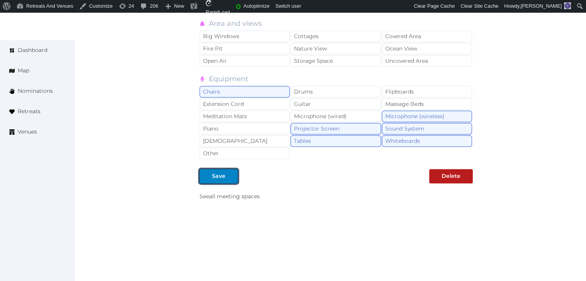
drag, startPoint x: 214, startPoint y: 171, endPoint x: 243, endPoint y: 206, distance: 45.1
click at [214, 172] on div "Save" at bounding box center [218, 176] width 13 height 8
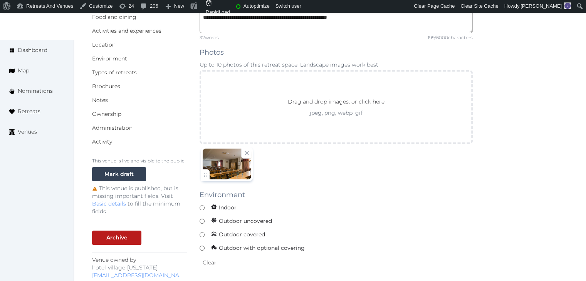
scroll to position [0, 0]
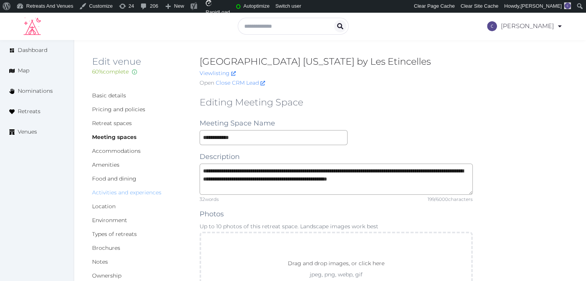
click at [134, 194] on link "Activities and experiences" at bounding box center [126, 192] width 69 height 7
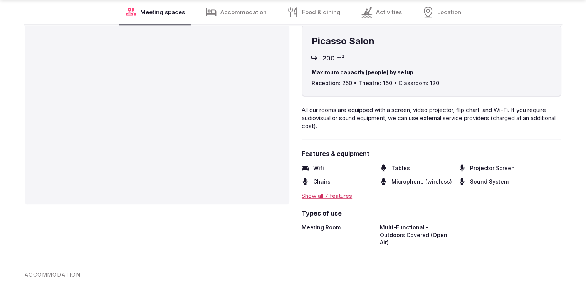
scroll to position [693, 0]
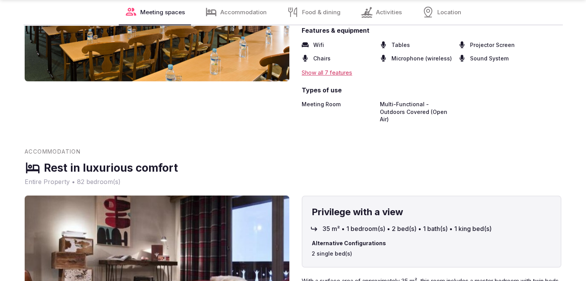
click at [340, 73] on div "Show all 7 features" at bounding box center [431, 73] width 260 height 8
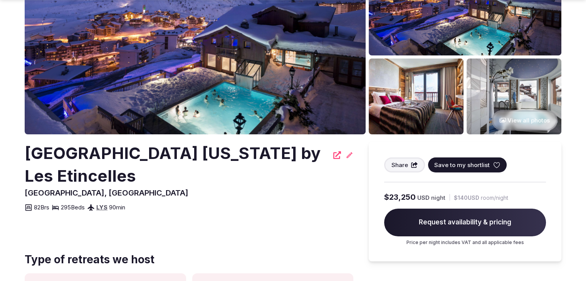
scroll to position [154, 0]
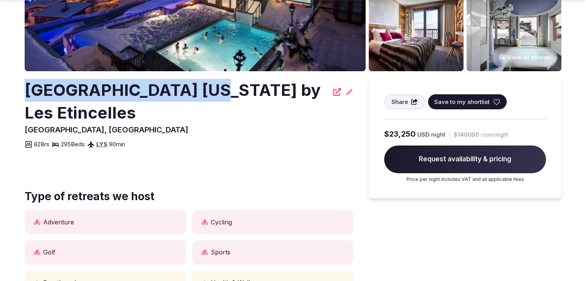
drag, startPoint x: 27, startPoint y: 84, endPoint x: 195, endPoint y: 88, distance: 167.9
click at [195, 88] on h2 "[GEOGRAPHIC_DATA] [US_STATE] by Les Etincelles" at bounding box center [177, 101] width 304 height 45
copy h2 "[GEOGRAPHIC_DATA][US_STATE]"
click at [140, 87] on h2 "[GEOGRAPHIC_DATA] [US_STATE] by Les Etincelles" at bounding box center [177, 101] width 304 height 45
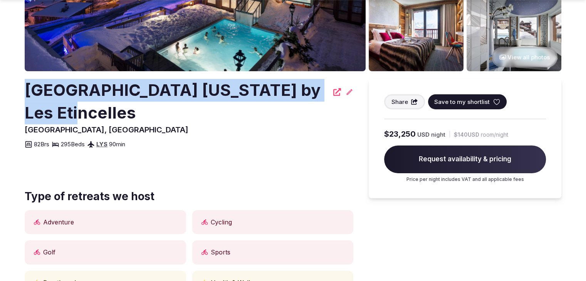
drag, startPoint x: 22, startPoint y: 88, endPoint x: 123, endPoint y: 112, distance: 104.2
click at [123, 112] on section "View all photos [GEOGRAPHIC_DATA] [US_STATE] by Les Etincelles [GEOGRAPHIC_DATA…" at bounding box center [293, 89] width 586 height 440
copy h2 "[GEOGRAPHIC_DATA] [US_STATE] by Les Etincelles"
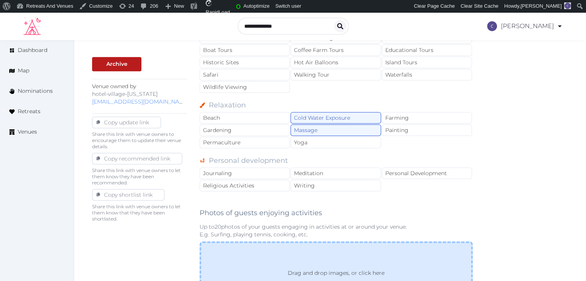
scroll to position [385, 0]
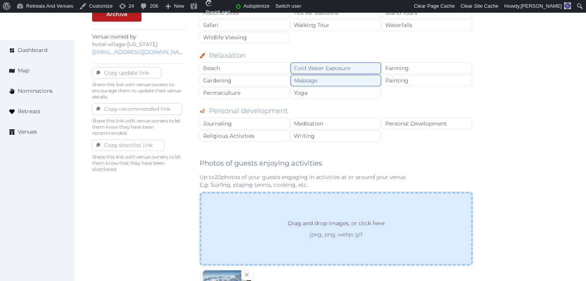
click at [333, 221] on p "Drag and drop images, or click here" at bounding box center [335, 225] width 109 height 12
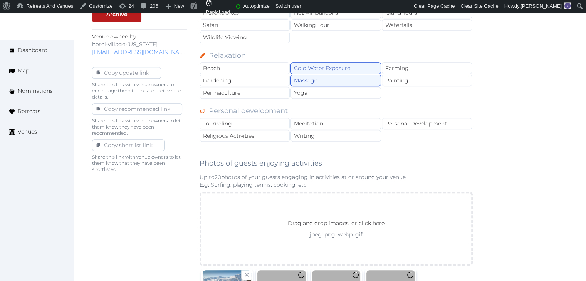
scroll to position [539, 0]
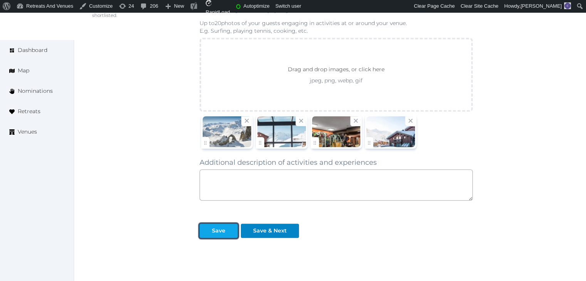
click at [216, 229] on div "Save" at bounding box center [218, 231] width 13 height 8
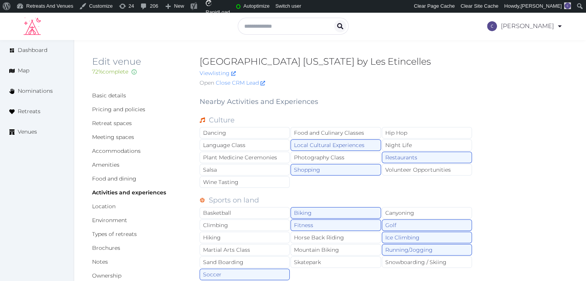
scroll to position [116, 0]
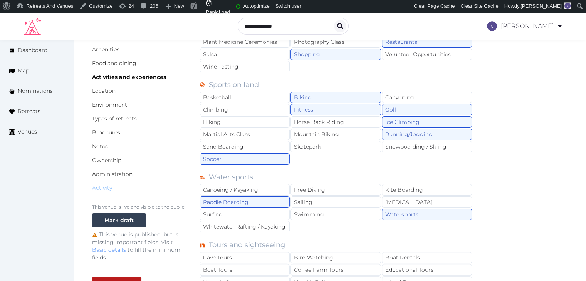
click at [105, 190] on link "Activity" at bounding box center [102, 187] width 20 height 7
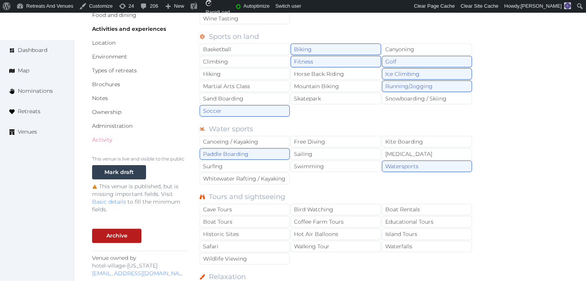
scroll to position [231, 0]
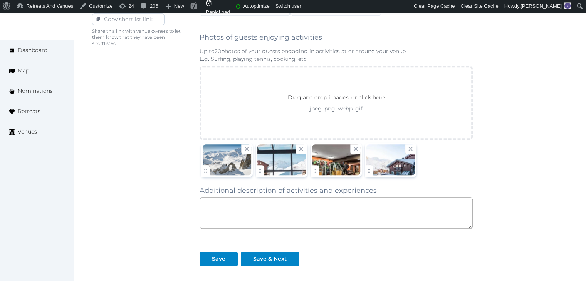
scroll to position [539, 0]
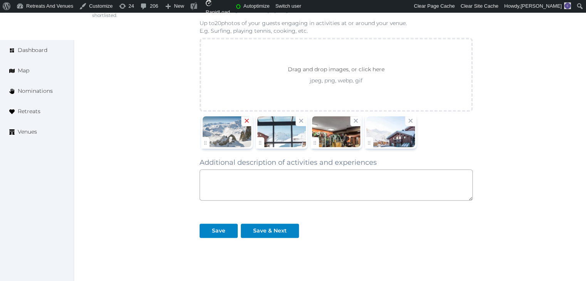
click at [245, 119] on icon at bounding box center [246, 121] width 4 height 4
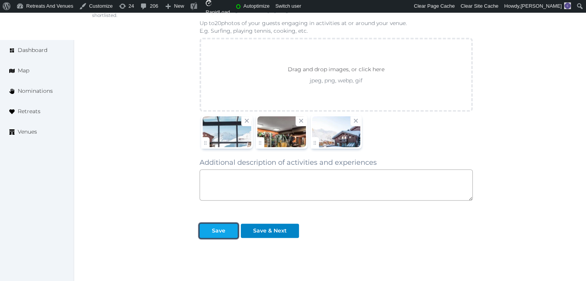
click at [225, 229] on div "Save" at bounding box center [218, 231] width 35 height 8
drag, startPoint x: 224, startPoint y: 229, endPoint x: 203, endPoint y: 229, distance: 20.8
click at [224, 229] on div "Save" at bounding box center [218, 231] width 13 height 8
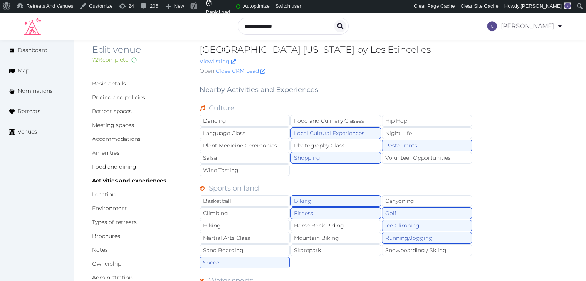
scroll to position [0, 0]
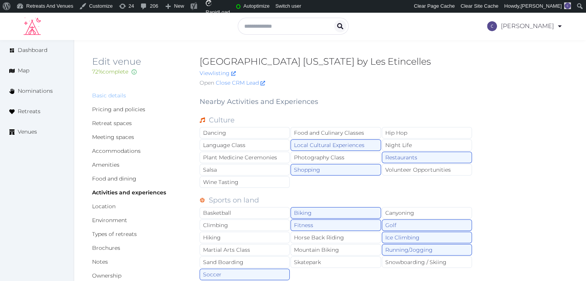
click at [117, 95] on link "Basic details" at bounding box center [109, 95] width 34 height 7
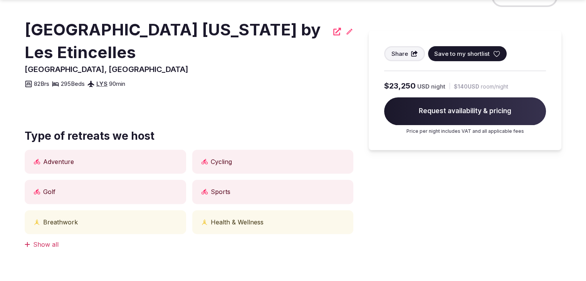
scroll to position [270, 0]
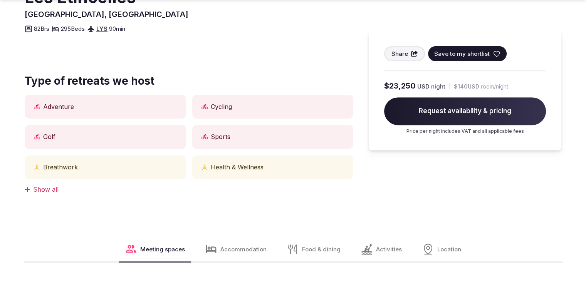
click at [39, 189] on div "Show all" at bounding box center [189, 189] width 328 height 8
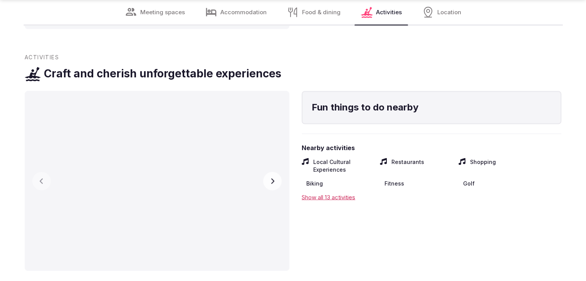
scroll to position [1386, 0]
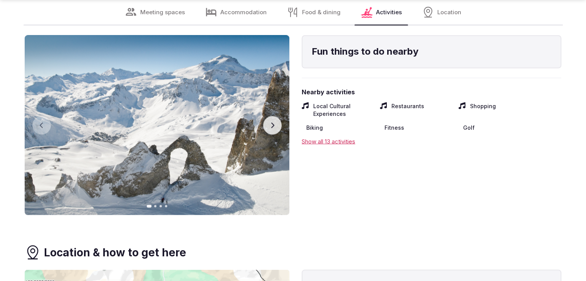
click at [272, 125] on icon "button" at bounding box center [272, 125] width 6 height 6
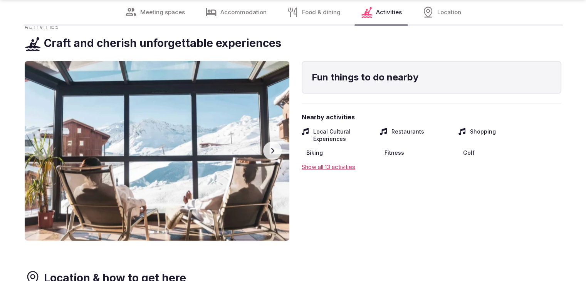
scroll to position [1331, 0]
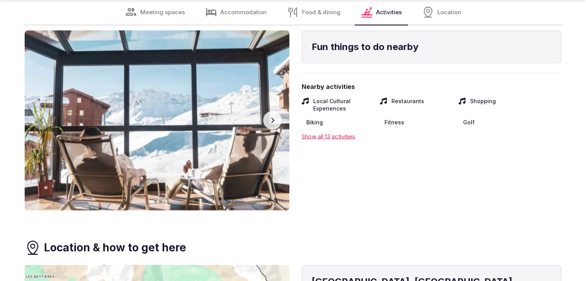
click at [269, 120] on icon "button" at bounding box center [272, 120] width 6 height 6
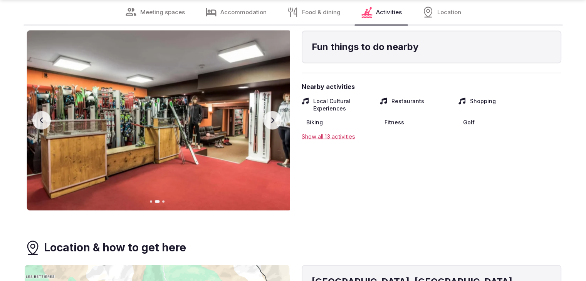
click at [269, 120] on icon "button" at bounding box center [272, 120] width 6 height 6
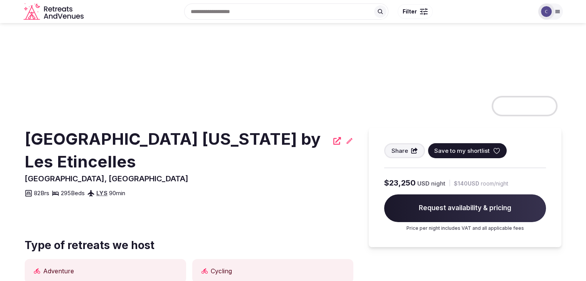
scroll to position [39, 0]
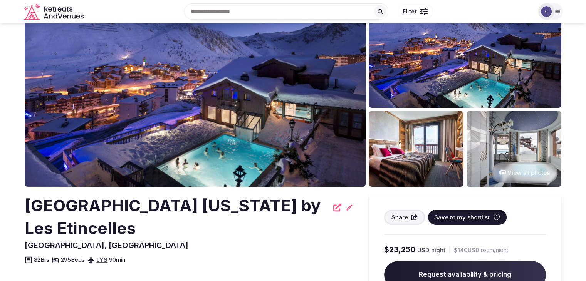
click at [201, 201] on h2 "[GEOGRAPHIC_DATA] [US_STATE] by Les Etincelles" at bounding box center [177, 216] width 304 height 45
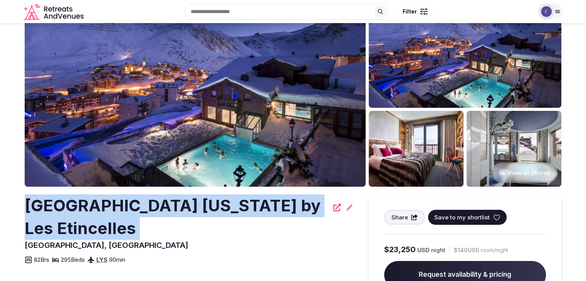
click at [201, 201] on h2 "[GEOGRAPHIC_DATA] [US_STATE] by Les Etincelles" at bounding box center [177, 216] width 304 height 45
copy div "[GEOGRAPHIC_DATA] [US_STATE] by Les Etincelles"
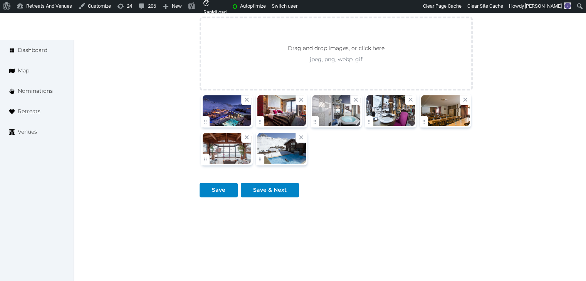
scroll to position [943, 0]
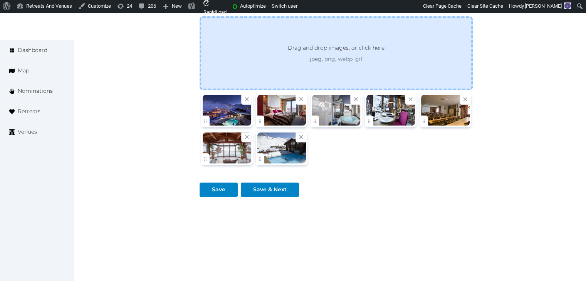
click at [322, 51] on p "Drag and drop images, or click here" at bounding box center [335, 50] width 109 height 12
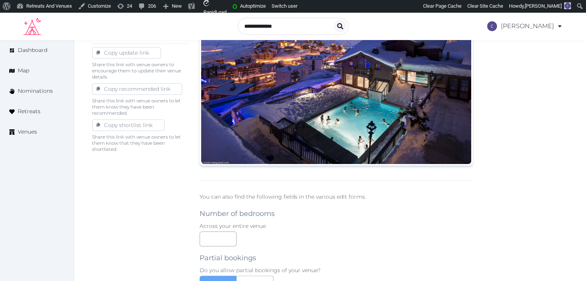
scroll to position [326, 0]
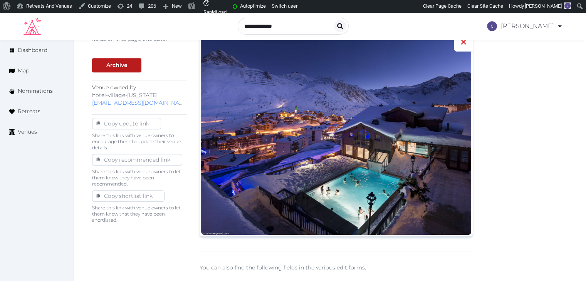
click at [462, 44] on icon at bounding box center [463, 41] width 9 height 9
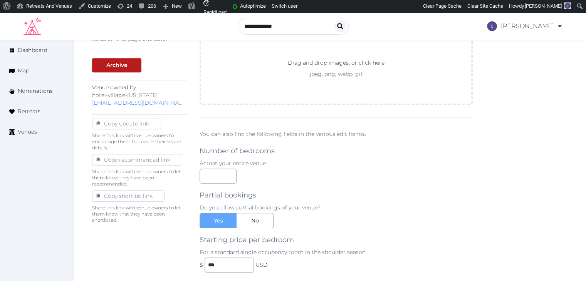
click at [366, 107] on div "**********" at bounding box center [335, 278] width 273 height 1027
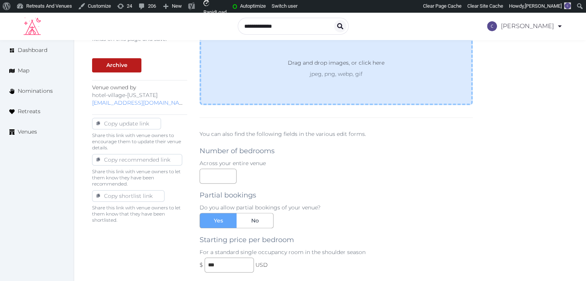
click at [367, 89] on div "Drag and drop images, or click here jpeg, png, webp, gif" at bounding box center [335, 68] width 273 height 74
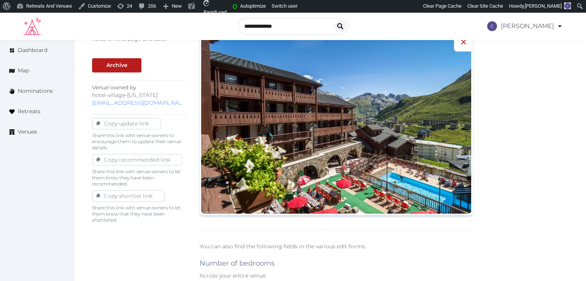
click at [460, 44] on icon at bounding box center [463, 41] width 9 height 9
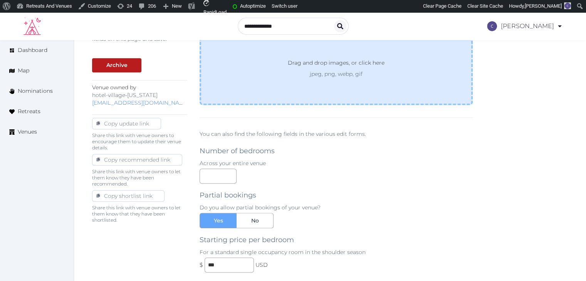
click at [412, 80] on div "Drag and drop images, or click here jpeg, png, webp, gif" at bounding box center [335, 68] width 273 height 74
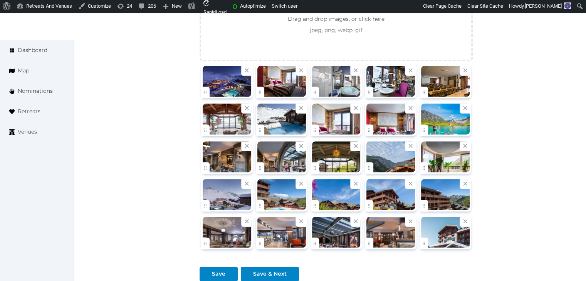
scroll to position [981, 0]
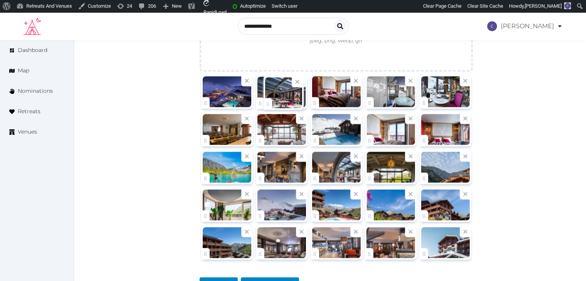
drag, startPoint x: 316, startPoint y: 249, endPoint x: 270, endPoint y: 100, distance: 155.4
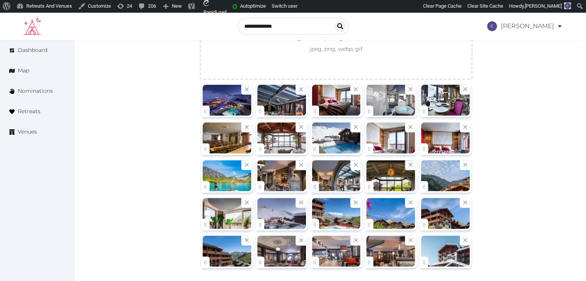
scroll to position [960, 0]
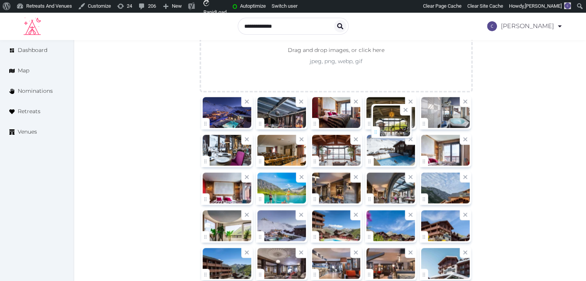
drag, startPoint x: 370, startPoint y: 194, endPoint x: 377, endPoint y: 118, distance: 76.5
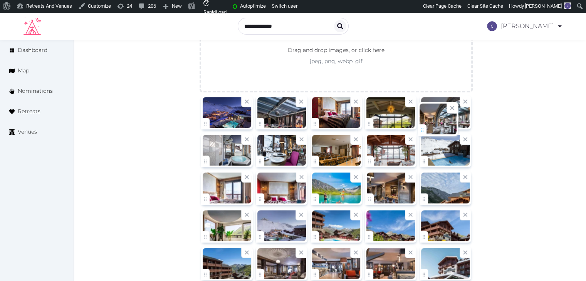
drag, startPoint x: 370, startPoint y: 198, endPoint x: 425, endPoint y: 129, distance: 88.2
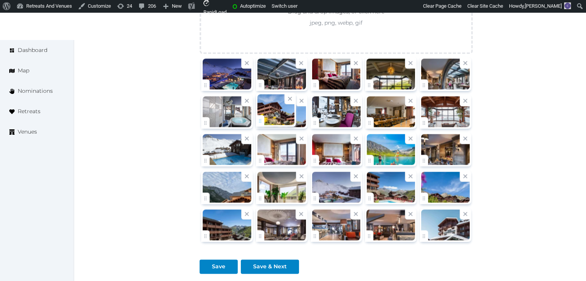
drag, startPoint x: 430, startPoint y: 194, endPoint x: 252, endPoint y: 115, distance: 195.1
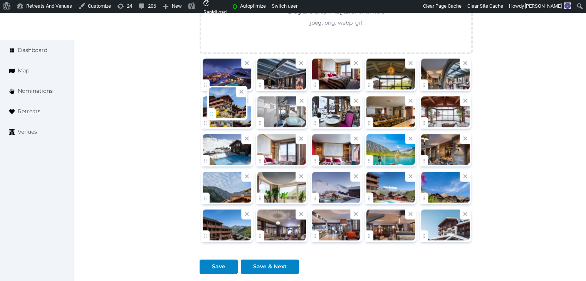
drag, startPoint x: 260, startPoint y: 120, endPoint x: 208, endPoint y: 114, distance: 52.0
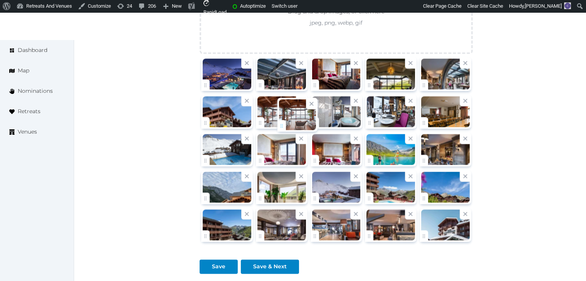
drag, startPoint x: 428, startPoint y: 117, endPoint x: 282, endPoint y: 122, distance: 145.6
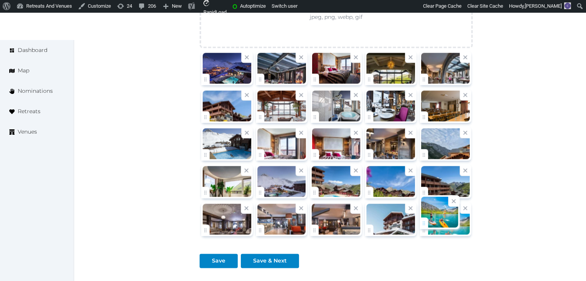
drag, startPoint x: 373, startPoint y: 159, endPoint x: 433, endPoint y: 228, distance: 90.9
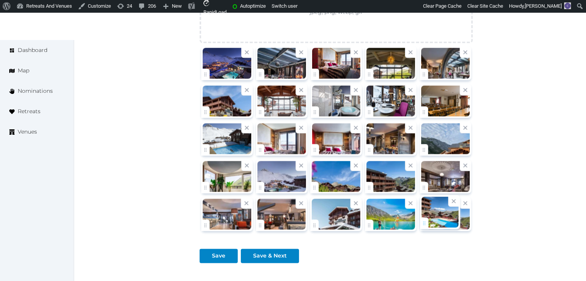
drag, startPoint x: 316, startPoint y: 183, endPoint x: 435, endPoint y: 216, distance: 122.9
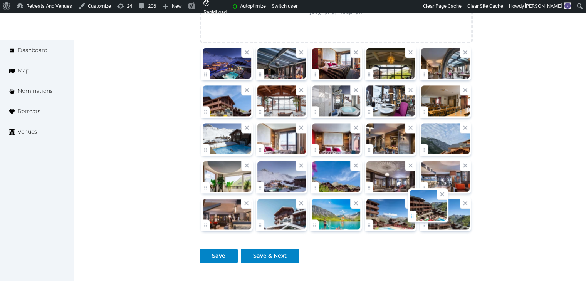
drag, startPoint x: 370, startPoint y: 184, endPoint x: 428, endPoint y: 223, distance: 69.6
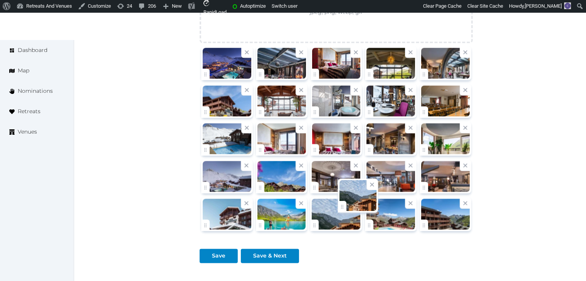
drag, startPoint x: 430, startPoint y: 148, endPoint x: 354, endPoint y: 226, distance: 108.9
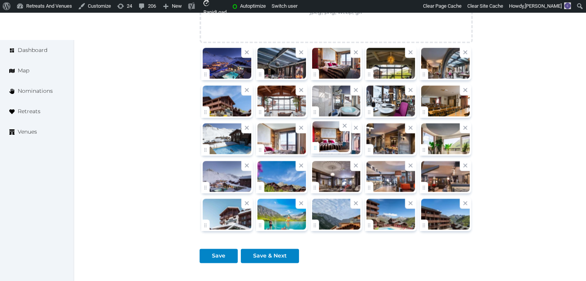
drag, startPoint x: 316, startPoint y: 147, endPoint x: 324, endPoint y: 142, distance: 9.7
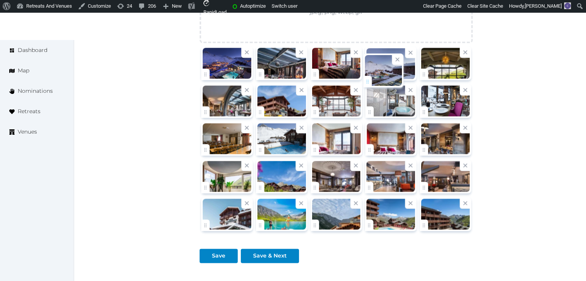
drag, startPoint x: 209, startPoint y: 187, endPoint x: 371, endPoint y: 82, distance: 192.8
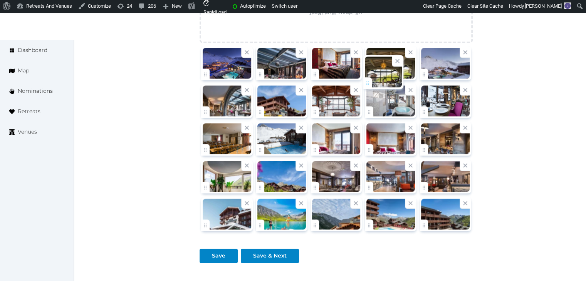
drag, startPoint x: 428, startPoint y: 73, endPoint x: 372, endPoint y: 84, distance: 56.9
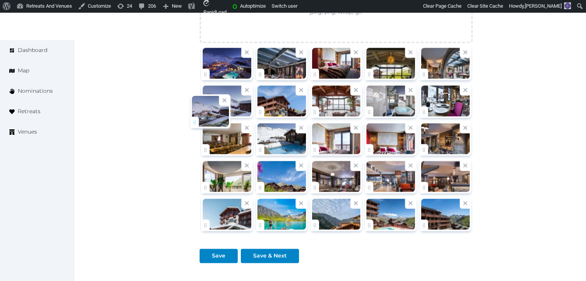
drag, startPoint x: 426, startPoint y: 70, endPoint x: 197, endPoint y: 120, distance: 234.5
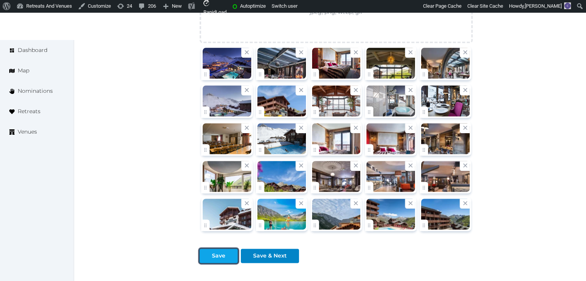
click at [214, 254] on div "Save" at bounding box center [218, 256] width 13 height 8
click at [232, 260] on button "Save" at bounding box center [218, 256] width 38 height 14
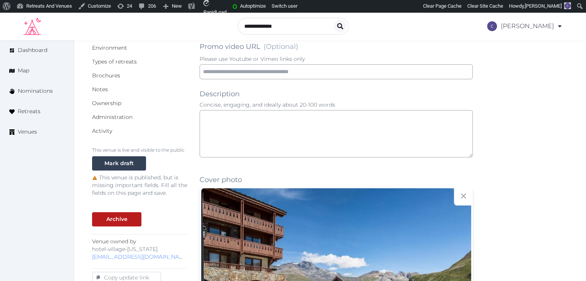
scroll to position [124, 0]
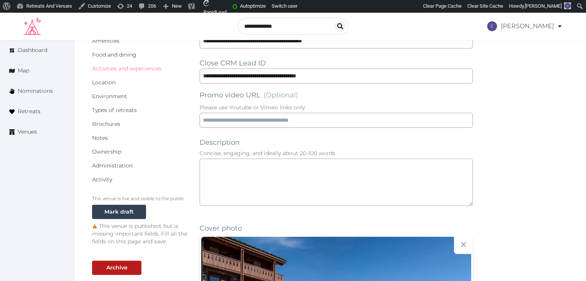
drag, startPoint x: 158, startPoint y: 70, endPoint x: 165, endPoint y: 88, distance: 19.2
click at [158, 70] on link "Activities and experiences" at bounding box center [126, 68] width 69 height 7
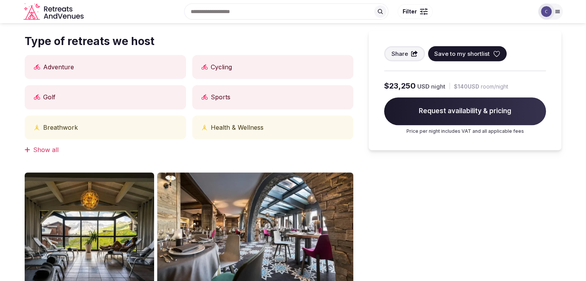
scroll to position [154, 0]
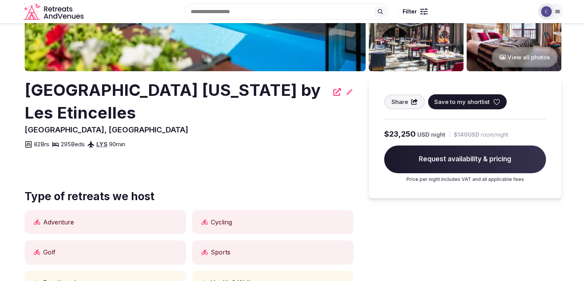
click at [116, 90] on h2 "[GEOGRAPHIC_DATA] [US_STATE] by Les Etincelles" at bounding box center [177, 101] width 304 height 45
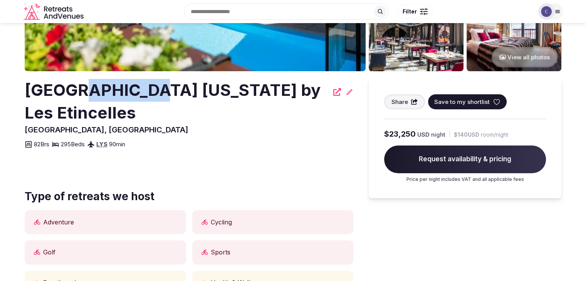
click at [116, 90] on h2 "[GEOGRAPHIC_DATA] [US_STATE] by Les Etincelles" at bounding box center [177, 101] width 304 height 45
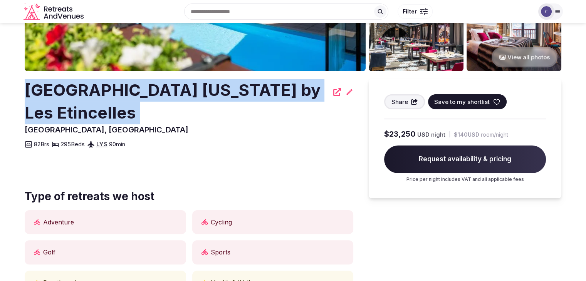
click at [116, 90] on h2 "[GEOGRAPHIC_DATA] [US_STATE] by Les Etincelles" at bounding box center [177, 101] width 304 height 45
copy div "[GEOGRAPHIC_DATA] [US_STATE] by Les Etincelles"
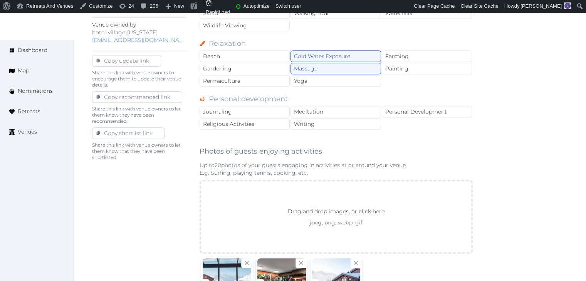
scroll to position [462, 0]
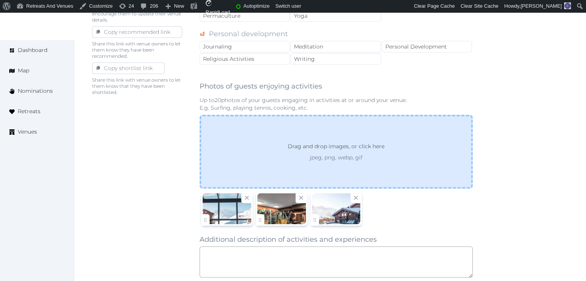
click at [351, 163] on div "Drag and drop images, or click here jpeg, png, webp, gif" at bounding box center [335, 152] width 273 height 74
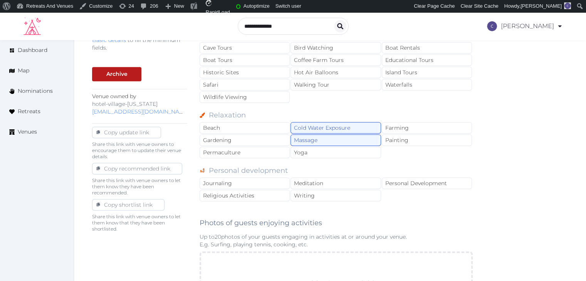
scroll to position [270, 0]
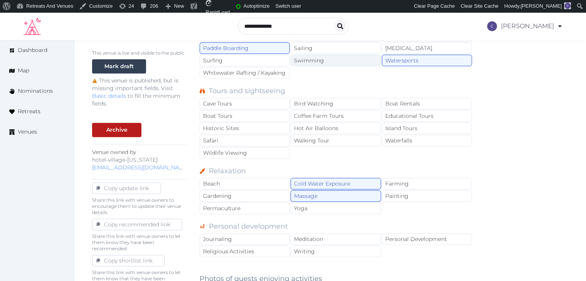
click at [336, 55] on div "Swimming" at bounding box center [335, 61] width 90 height 12
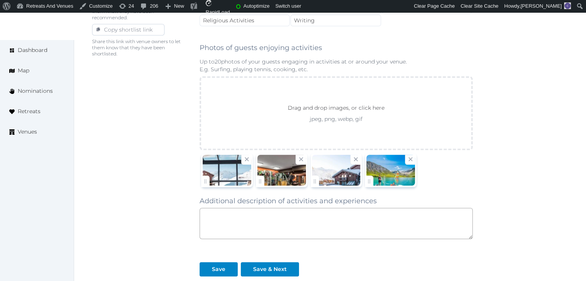
scroll to position [539, 0]
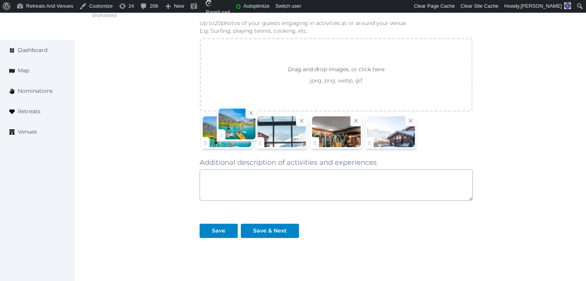
drag, startPoint x: 376, startPoint y: 138, endPoint x: 228, endPoint y: 134, distance: 147.9
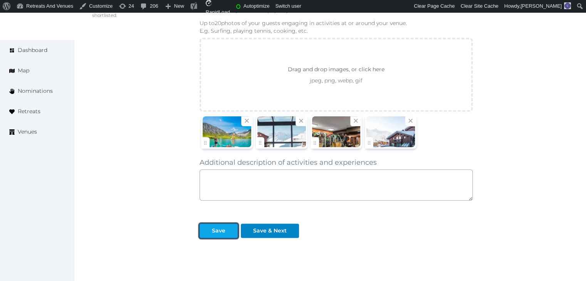
click at [227, 227] on div at bounding box center [231, 231] width 9 height 8
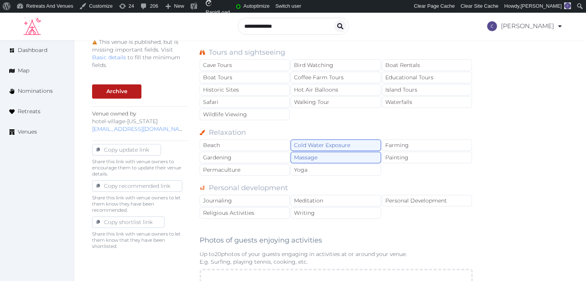
scroll to position [77, 0]
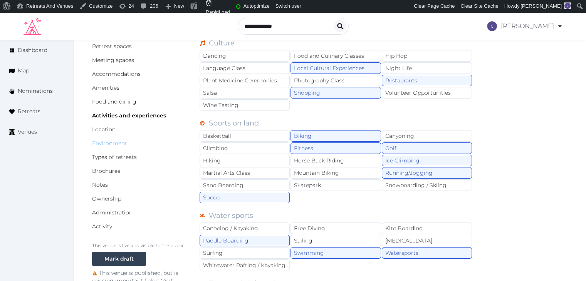
click at [126, 141] on link "Environment" at bounding box center [109, 143] width 35 height 7
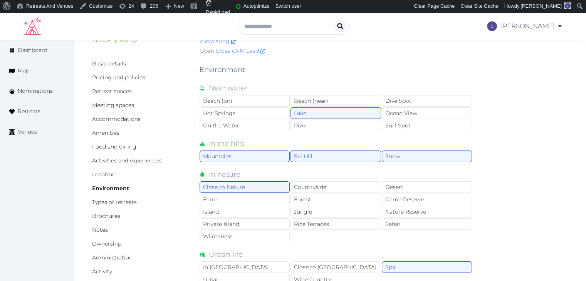
scroll to position [77, 0]
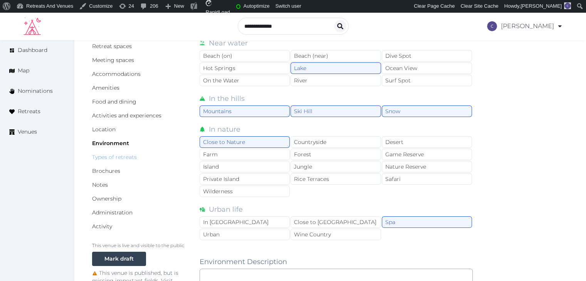
click at [122, 157] on link "Types of retreats" at bounding box center [114, 157] width 45 height 7
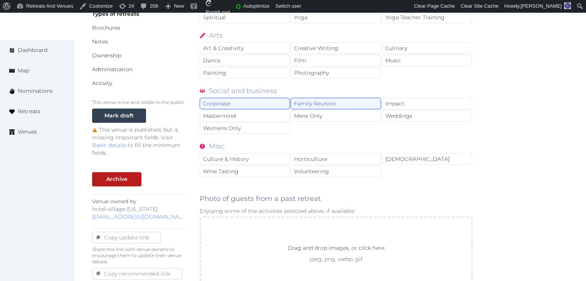
scroll to position [345, 0]
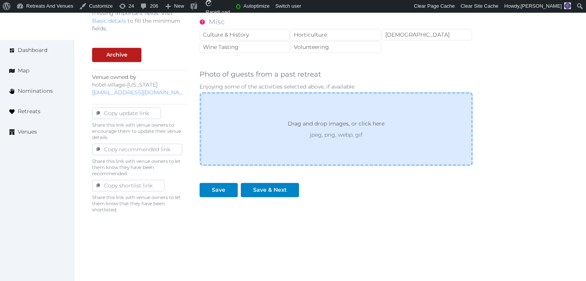
click at [337, 122] on p "Drag and drop images, or click here" at bounding box center [335, 125] width 109 height 12
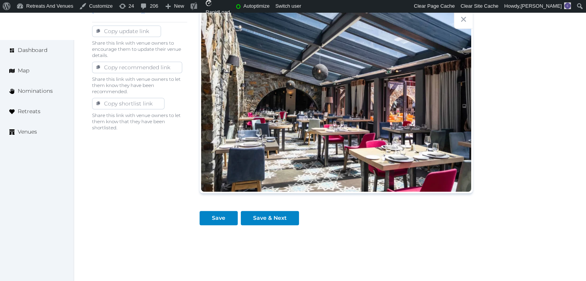
scroll to position [454, 0]
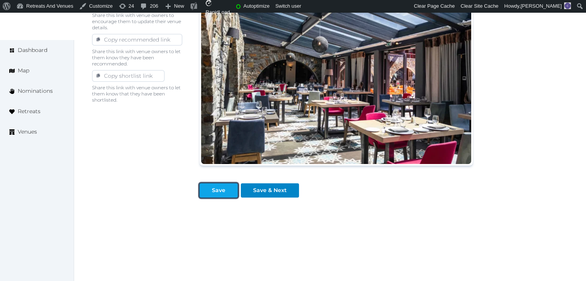
click at [228, 189] on div at bounding box center [231, 190] width 9 height 8
click at [219, 189] on div "Save" at bounding box center [218, 190] width 13 height 8
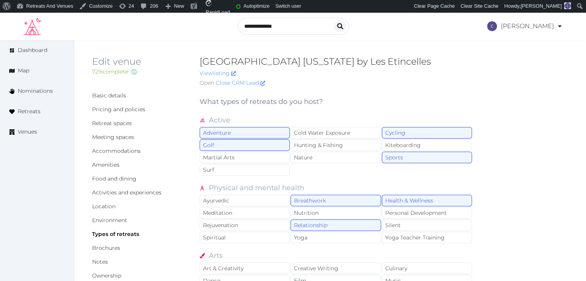
scroll to position [0, 0]
click at [108, 164] on link "Amenities" at bounding box center [105, 164] width 27 height 7
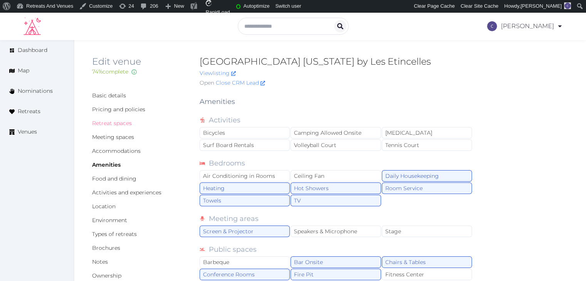
drag, startPoint x: 123, startPoint y: 122, endPoint x: 128, endPoint y: 130, distance: 9.0
click at [123, 122] on link "Retreat spaces" at bounding box center [112, 123] width 40 height 7
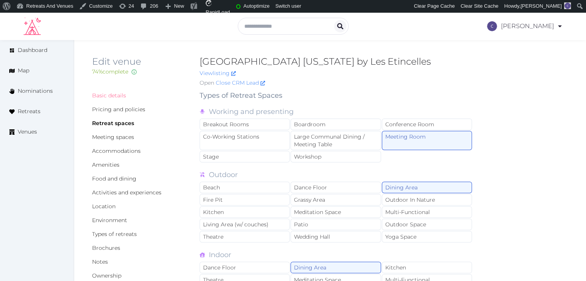
drag, startPoint x: 101, startPoint y: 94, endPoint x: 134, endPoint y: 120, distance: 41.4
click at [101, 95] on link "Basic details" at bounding box center [109, 95] width 34 height 7
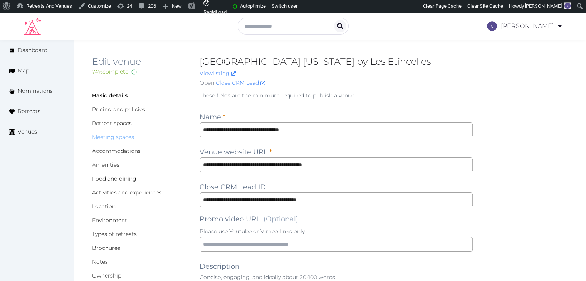
click at [124, 137] on link "Meeting spaces" at bounding box center [113, 137] width 42 height 7
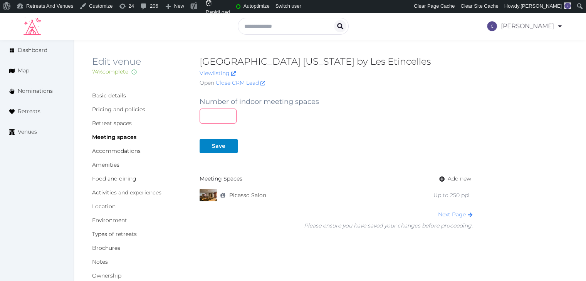
click at [215, 122] on input "number" at bounding box center [217, 116] width 37 height 15
click at [221, 145] on div "Save" at bounding box center [218, 146] width 13 height 8
drag, startPoint x: 185, startPoint y: 112, endPoint x: 174, endPoint y: 108, distance: 11.3
type input "**"
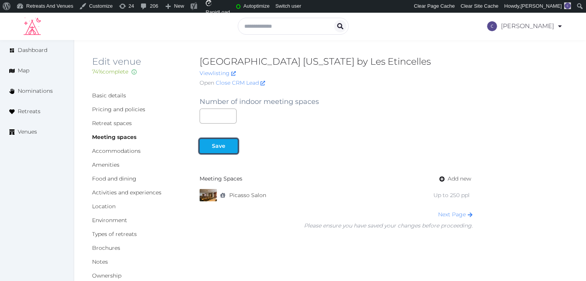
click at [220, 145] on div "Save" at bounding box center [218, 146] width 13 height 8
click at [118, 109] on link "Pricing and policies" at bounding box center [118, 109] width 53 height 7
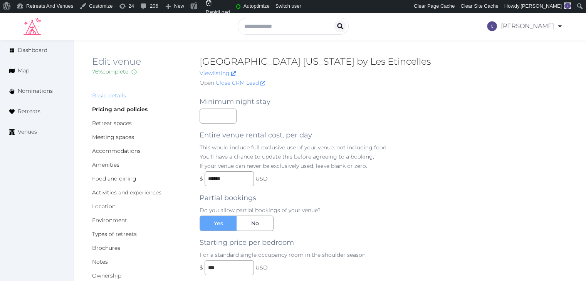
click at [106, 94] on link "Basic details" at bounding box center [109, 95] width 34 height 7
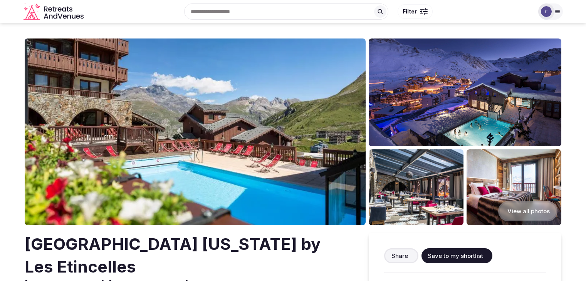
scroll to position [154, 0]
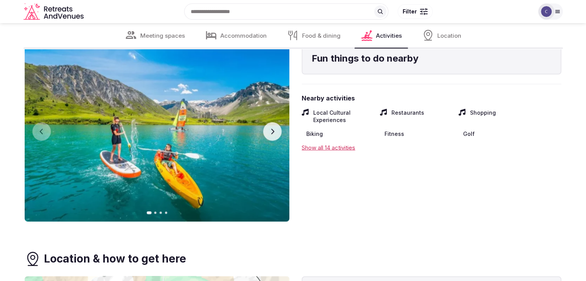
scroll to position [1617, 0]
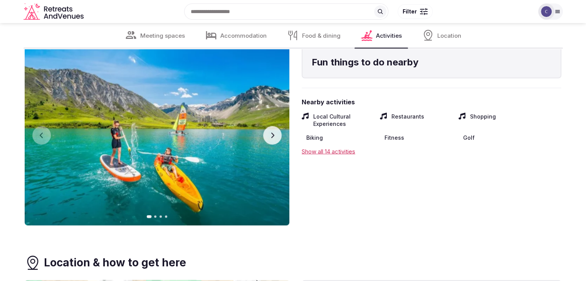
click at [276, 132] on button "Next slide" at bounding box center [272, 135] width 18 height 18
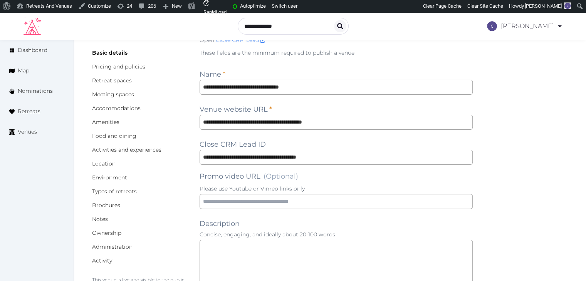
scroll to position [39, 0]
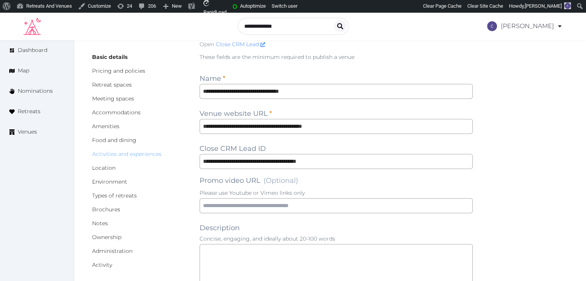
click at [147, 156] on link "Activities and experiences" at bounding box center [126, 154] width 69 height 7
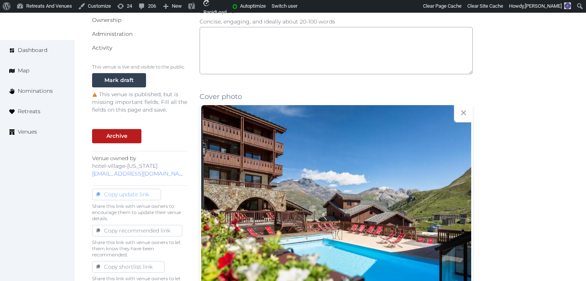
scroll to position [270, 0]
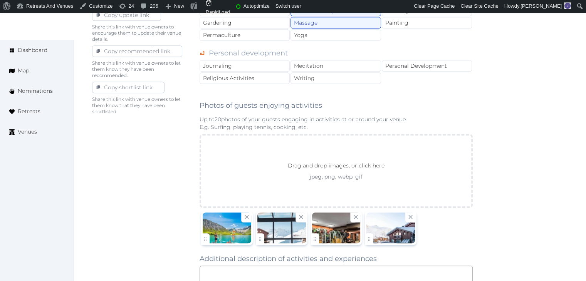
scroll to position [501, 0]
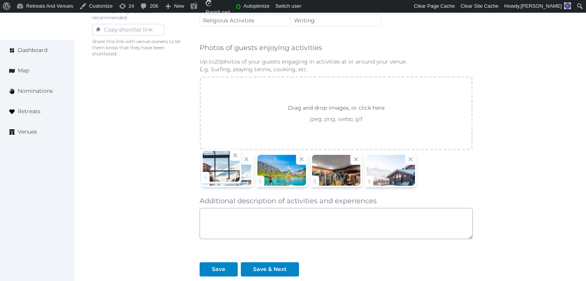
drag, startPoint x: 256, startPoint y: 174, endPoint x: 219, endPoint y: 176, distance: 37.4
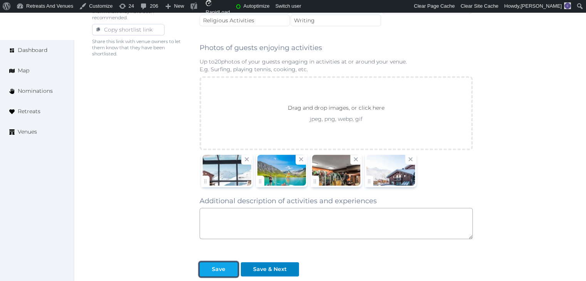
click at [214, 265] on div "Save" at bounding box center [218, 269] width 13 height 8
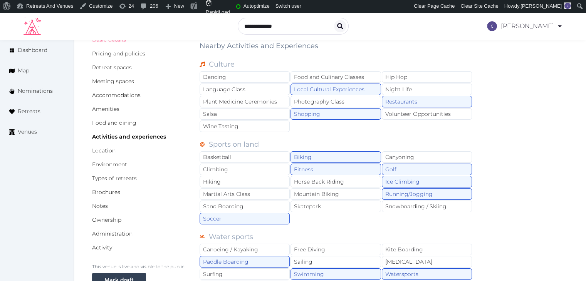
scroll to position [0, 0]
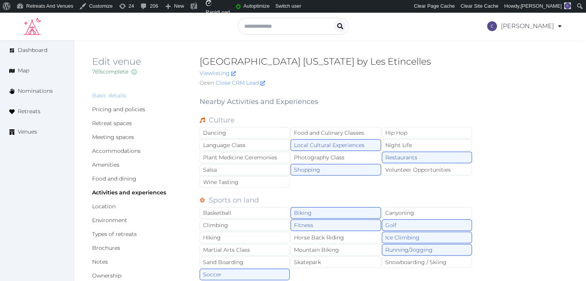
click at [111, 92] on link "Basic details" at bounding box center [109, 95] width 34 height 7
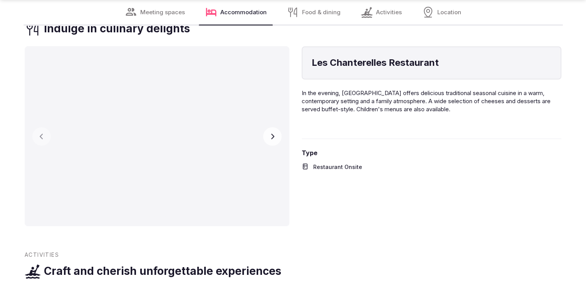
scroll to position [1386, 0]
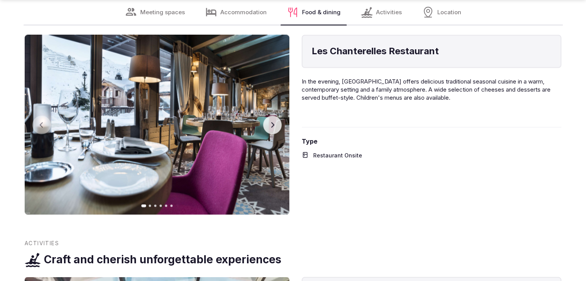
click at [276, 121] on button "Next slide" at bounding box center [272, 125] width 18 height 18
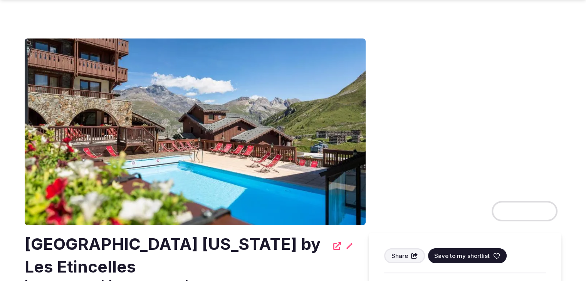
scroll to position [231, 0]
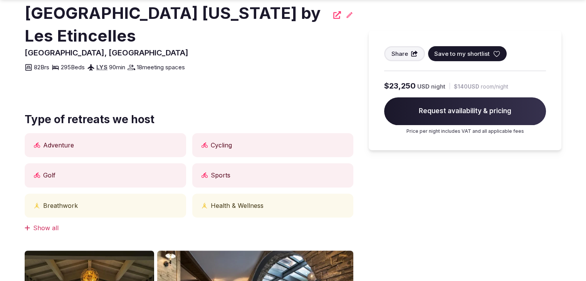
click at [94, 23] on h2 "[GEOGRAPHIC_DATA] [US_STATE] by Les Etincelles" at bounding box center [177, 24] width 304 height 45
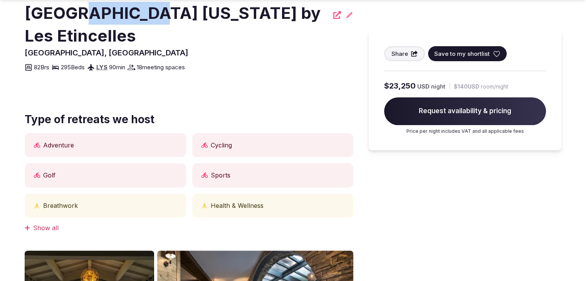
click at [94, 23] on h2 "[GEOGRAPHIC_DATA] [US_STATE] by Les Etincelles" at bounding box center [177, 24] width 304 height 45
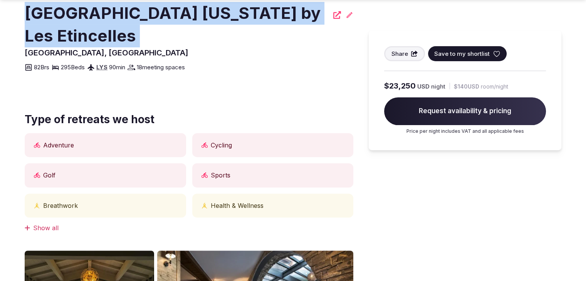
click at [94, 23] on h2 "[GEOGRAPHIC_DATA] [US_STATE] by Les Etincelles" at bounding box center [177, 24] width 304 height 45
copy div "[GEOGRAPHIC_DATA] [US_STATE] by Les Etincelles"
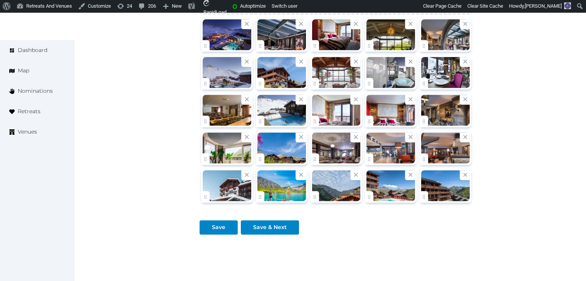
scroll to position [1076, 0]
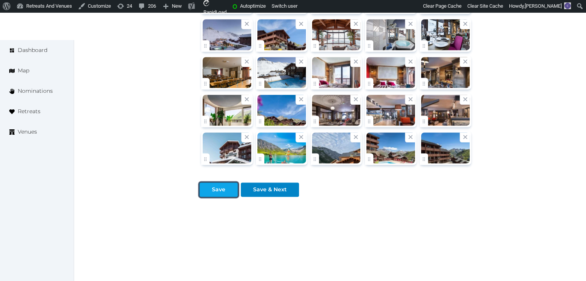
click at [209, 194] on button "Save" at bounding box center [218, 190] width 38 height 14
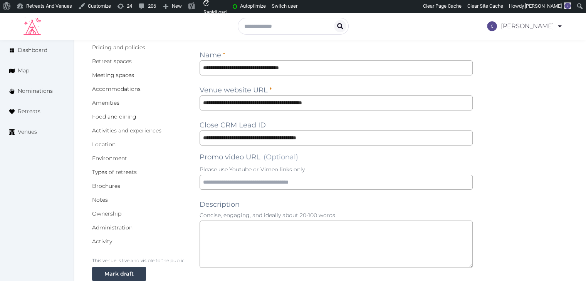
scroll to position [0, 0]
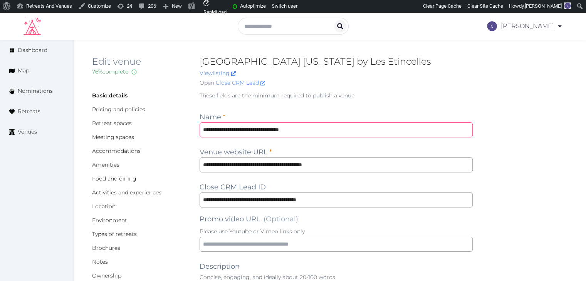
click at [330, 123] on input "**********" at bounding box center [335, 129] width 273 height 15
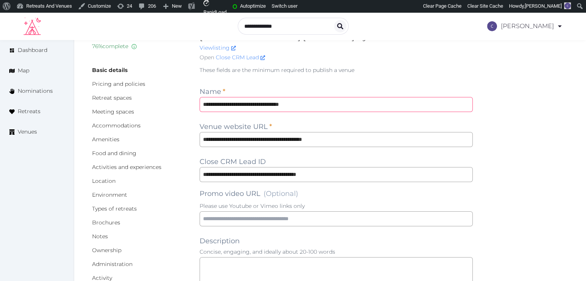
scroll to position [39, 0]
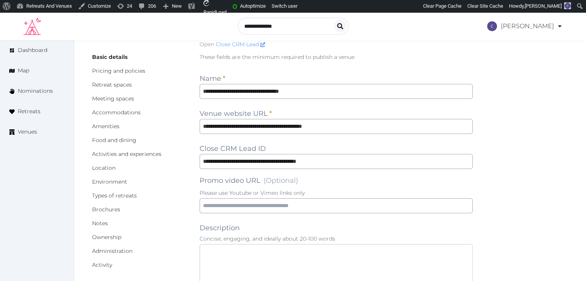
click at [289, 257] on textarea at bounding box center [335, 267] width 273 height 47
paste textarea "**********"
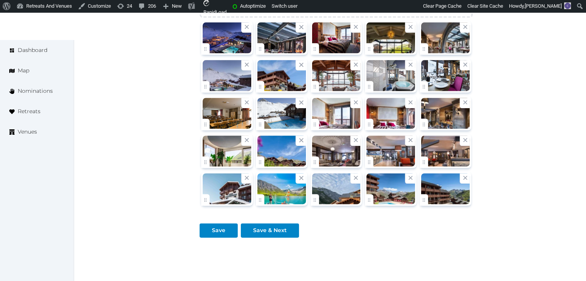
scroll to position [1076, 0]
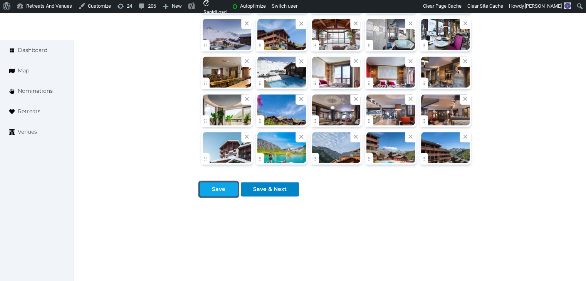
click at [211, 187] on div "Save" at bounding box center [218, 189] width 35 height 8
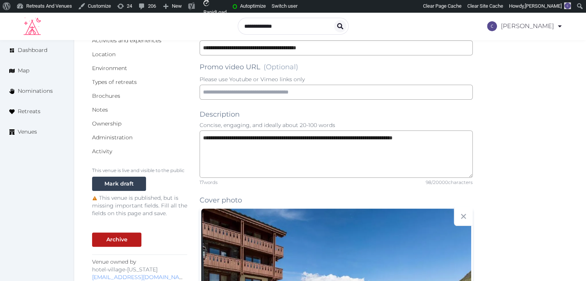
scroll to position [152, 0]
click at [266, 141] on textarea "**********" at bounding box center [335, 154] width 273 height 47
paste textarea "**********"
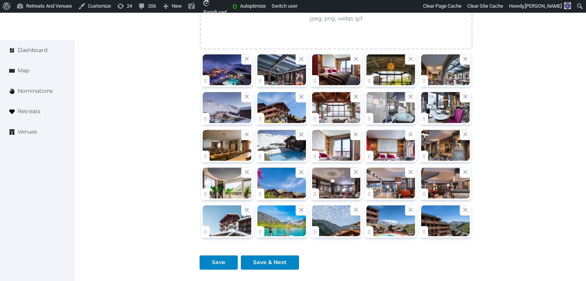
scroll to position [1076, 0]
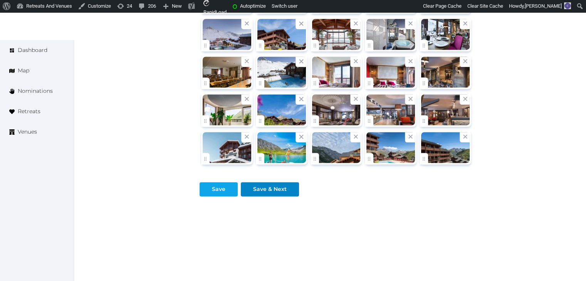
type textarea "**********"
click at [225, 190] on div "Save" at bounding box center [218, 189] width 35 height 8
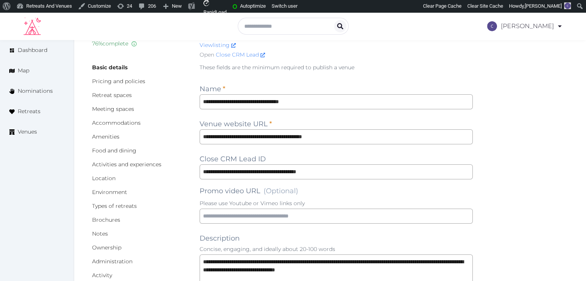
scroll to position [0, 0]
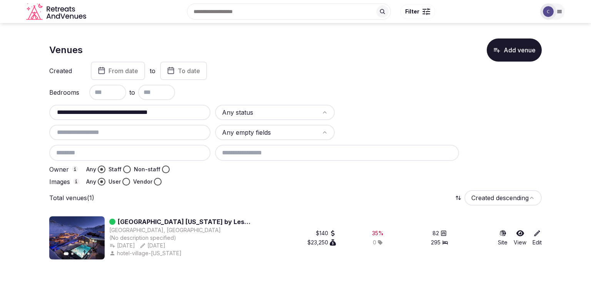
click at [171, 105] on div "**********" at bounding box center [129, 112] width 161 height 15
click at [177, 110] on input "**********" at bounding box center [129, 112] width 155 height 9
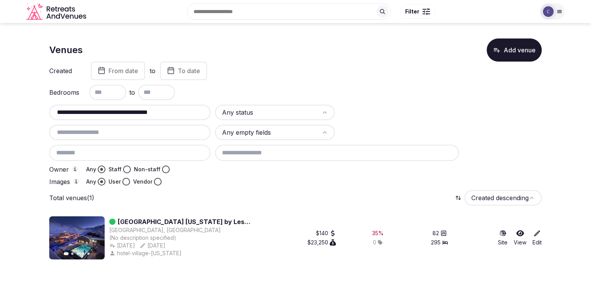
click at [177, 110] on input "**********" at bounding box center [129, 112] width 155 height 9
paste input "text"
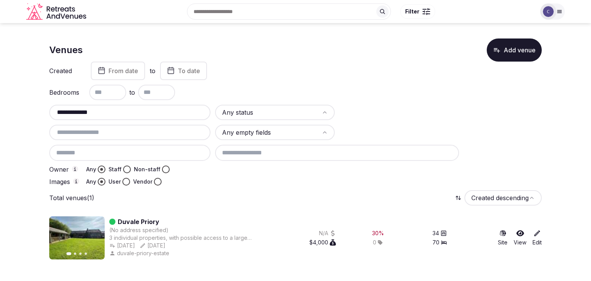
type input "**********"
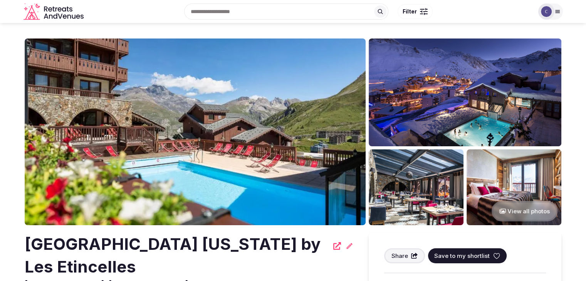
click at [554, 11] on icon at bounding box center [557, 11] width 6 height 6
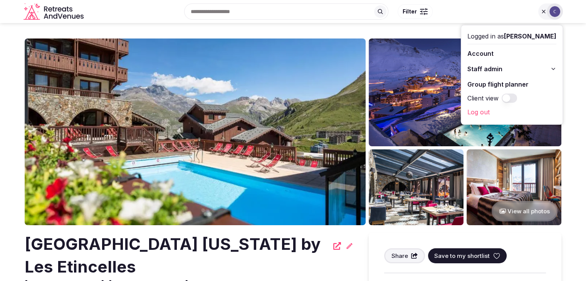
click at [549, 66] on button "Staff admin" at bounding box center [511, 69] width 89 height 12
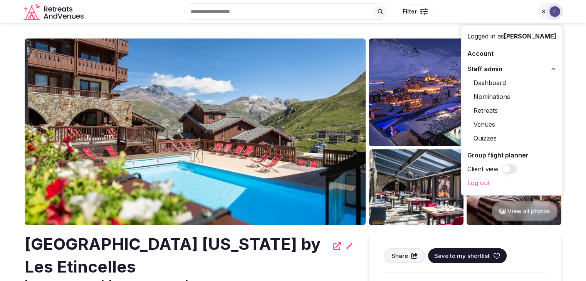
click at [488, 110] on link "Retreats" at bounding box center [511, 110] width 89 height 12
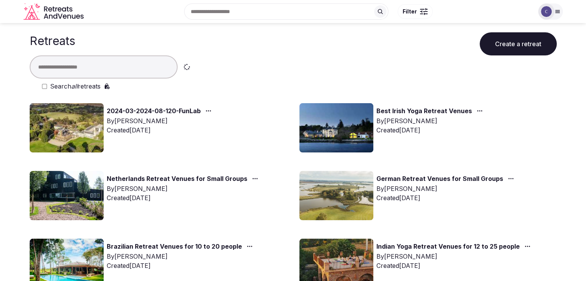
click at [79, 85] on label "Search all retreats" at bounding box center [75, 86] width 50 height 9
click at [78, 65] on input "text" at bounding box center [104, 66] width 148 height 23
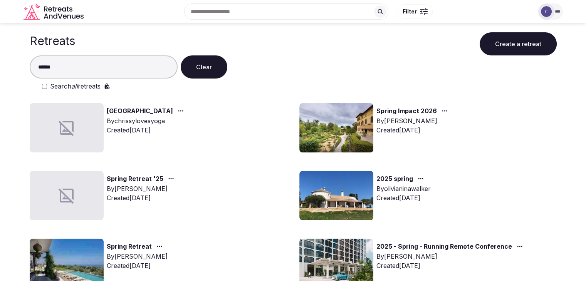
type input "******"
click at [365, 128] on img at bounding box center [336, 127] width 74 height 49
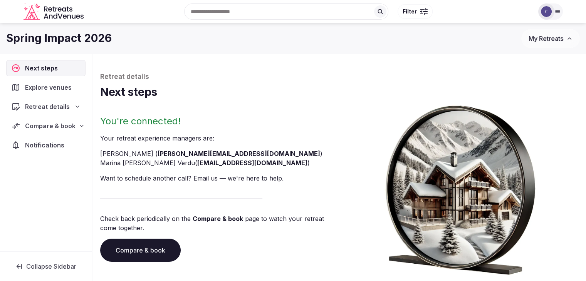
click at [145, 246] on link "Compare & book" at bounding box center [140, 250] width 80 height 23
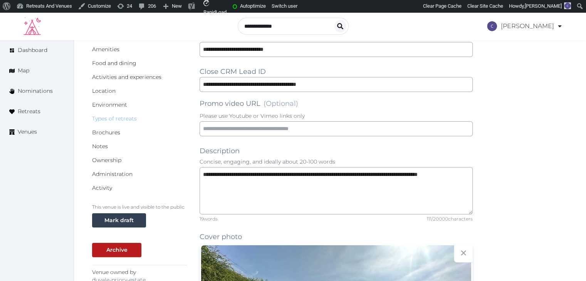
scroll to position [193, 0]
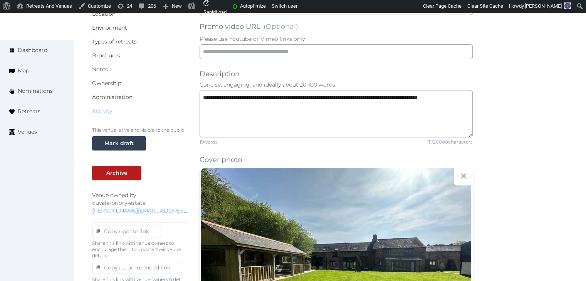
click at [106, 110] on link "Activity" at bounding box center [102, 110] width 20 height 7
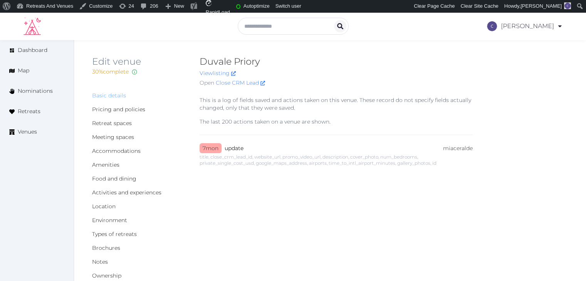
click at [109, 96] on link "Basic details" at bounding box center [109, 95] width 34 height 7
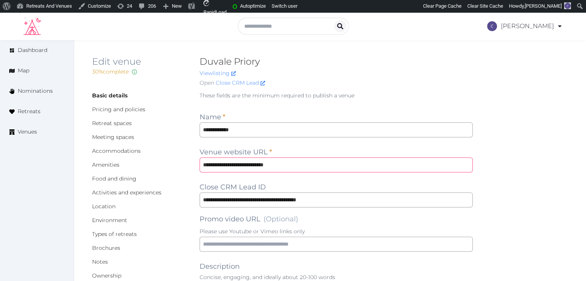
click at [300, 164] on input "**********" at bounding box center [335, 164] width 273 height 15
